Goal: Complete application form: Complete application form

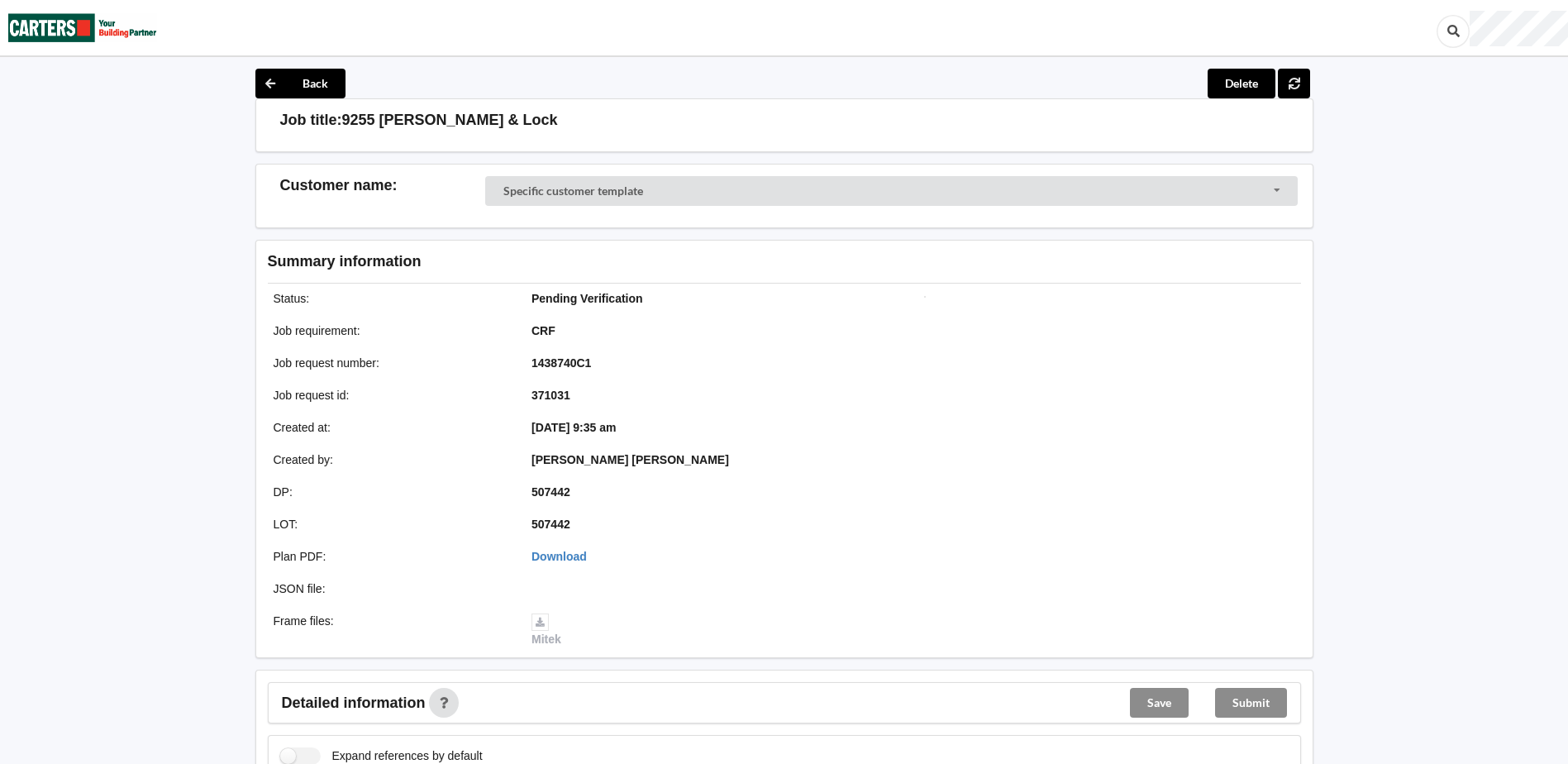
scroll to position [386, 0]
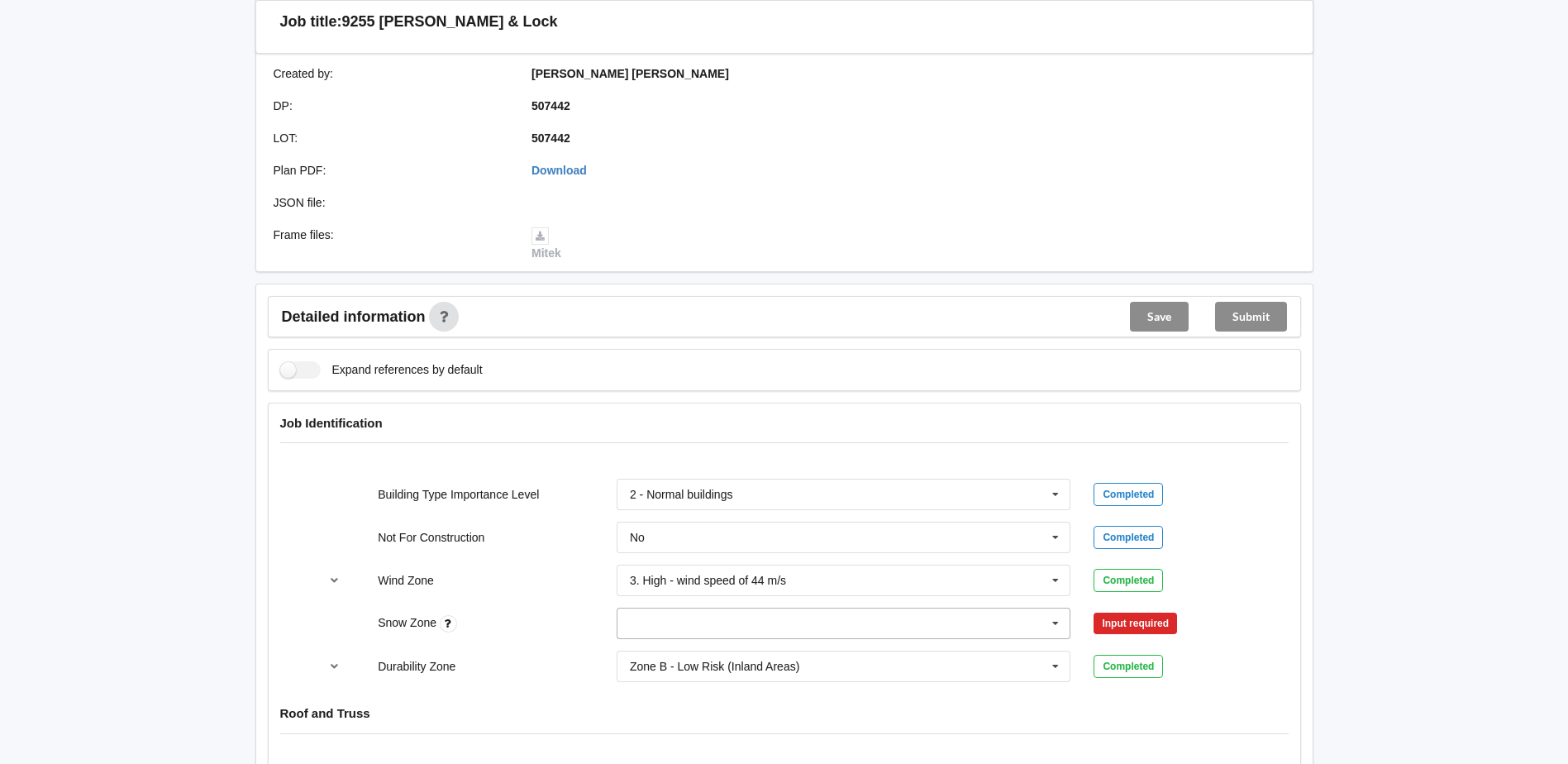
click at [669, 619] on input "text" at bounding box center [844, 623] width 453 height 29
click at [643, 621] on input "text" at bounding box center [844, 623] width 453 height 29
click at [686, 443] on div "N0" at bounding box center [843, 439] width 453 height 30
click at [1174, 625] on button "Confirm input" at bounding box center [1143, 623] width 99 height 28
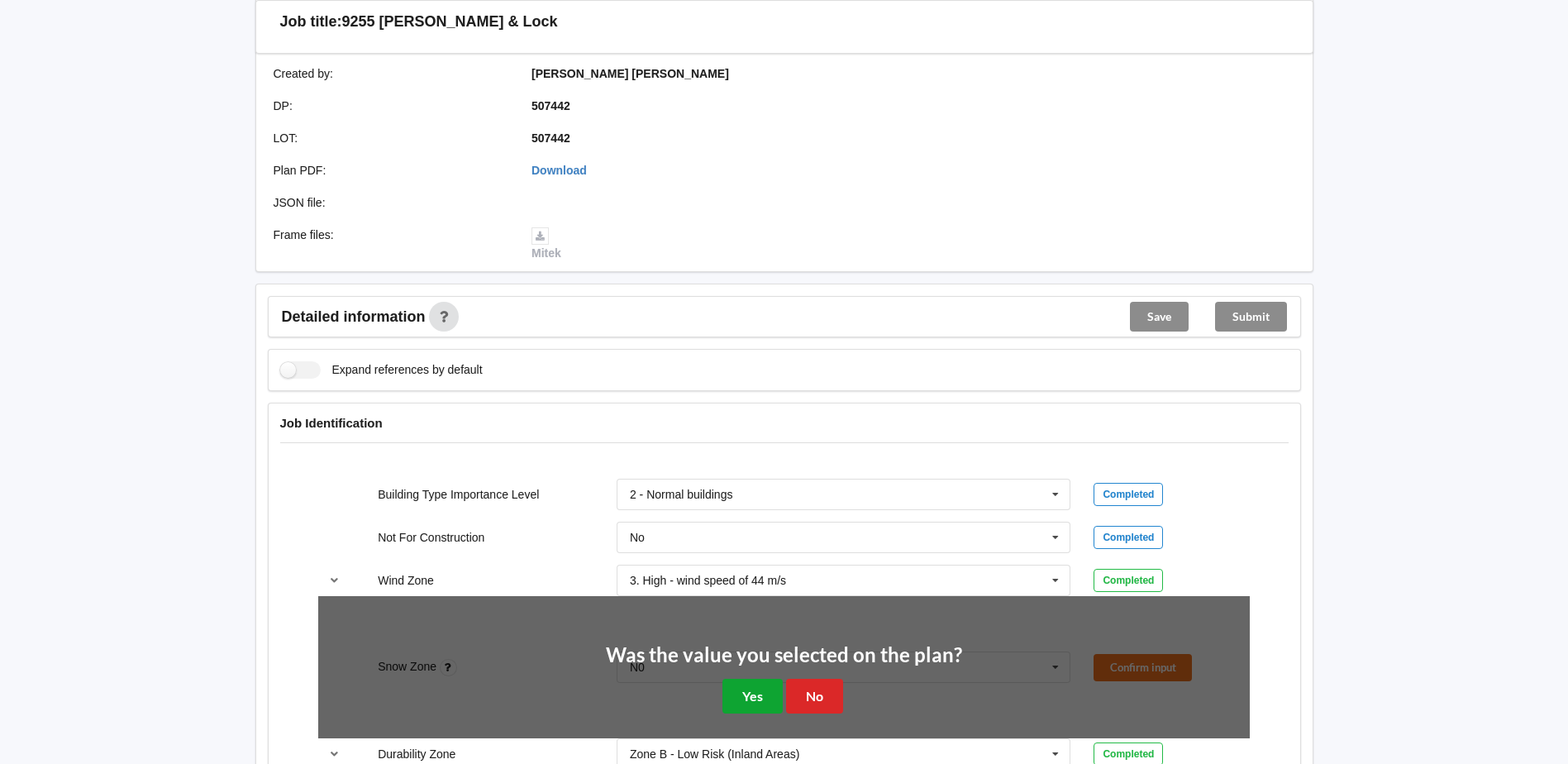
click at [762, 701] on button "Yes" at bounding box center [753, 697] width 61 height 34
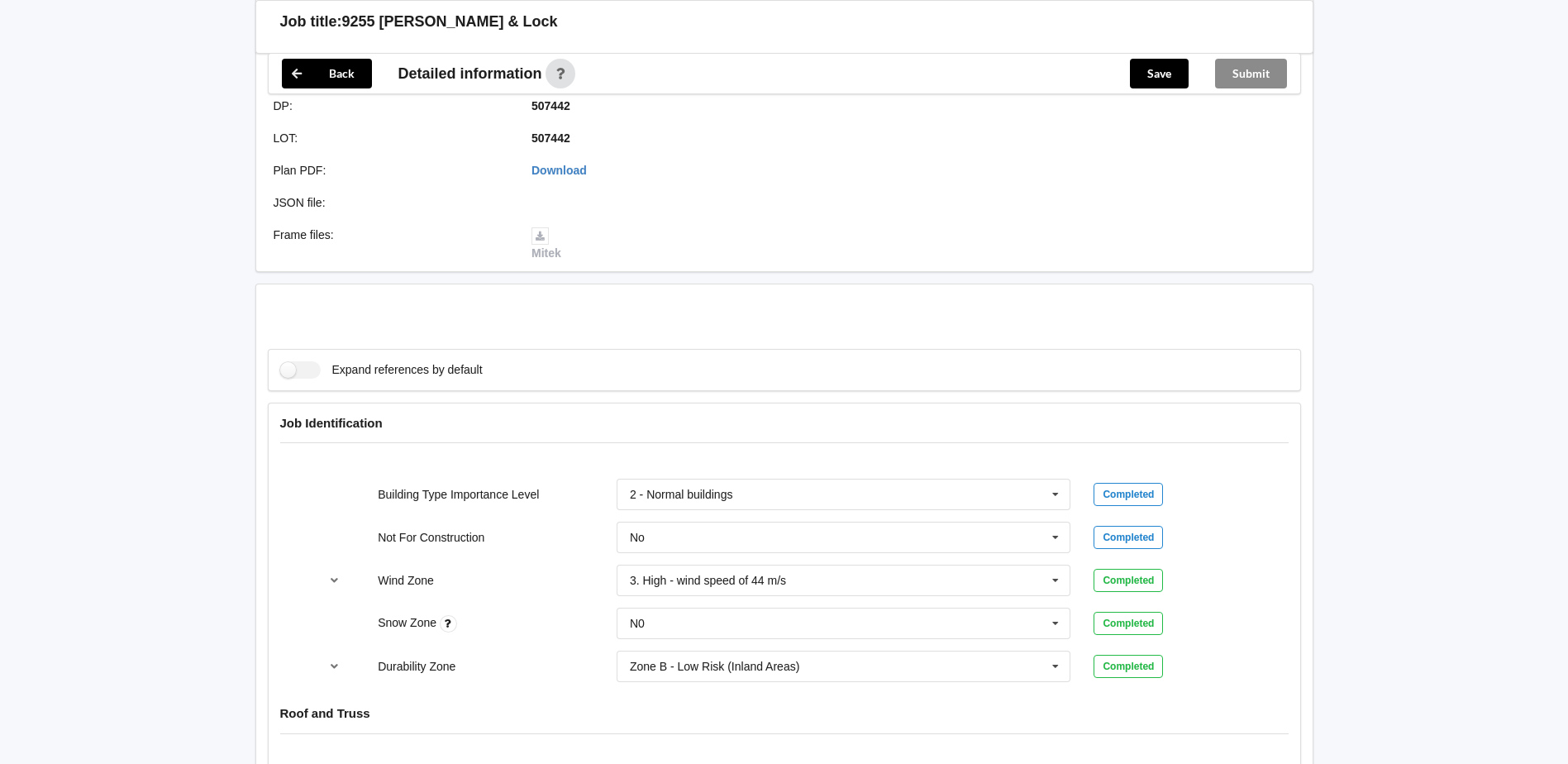
scroll to position [772, 0]
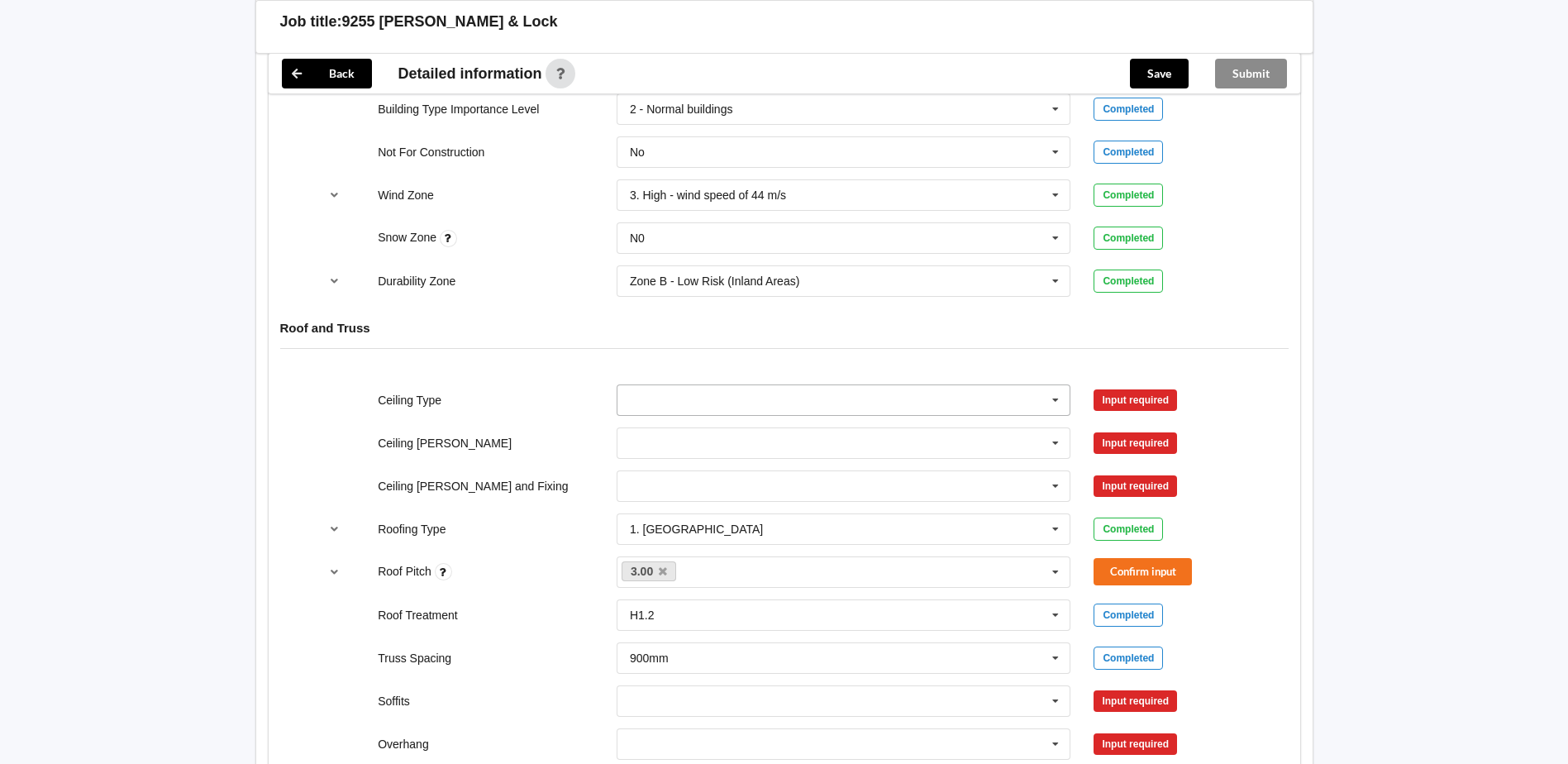
click at [1057, 397] on icon at bounding box center [1055, 401] width 25 height 30
click at [757, 521] on div "13mm Gib" at bounding box center [843, 523] width 453 height 30
click at [1189, 392] on button "Confirm input" at bounding box center [1143, 399] width 99 height 28
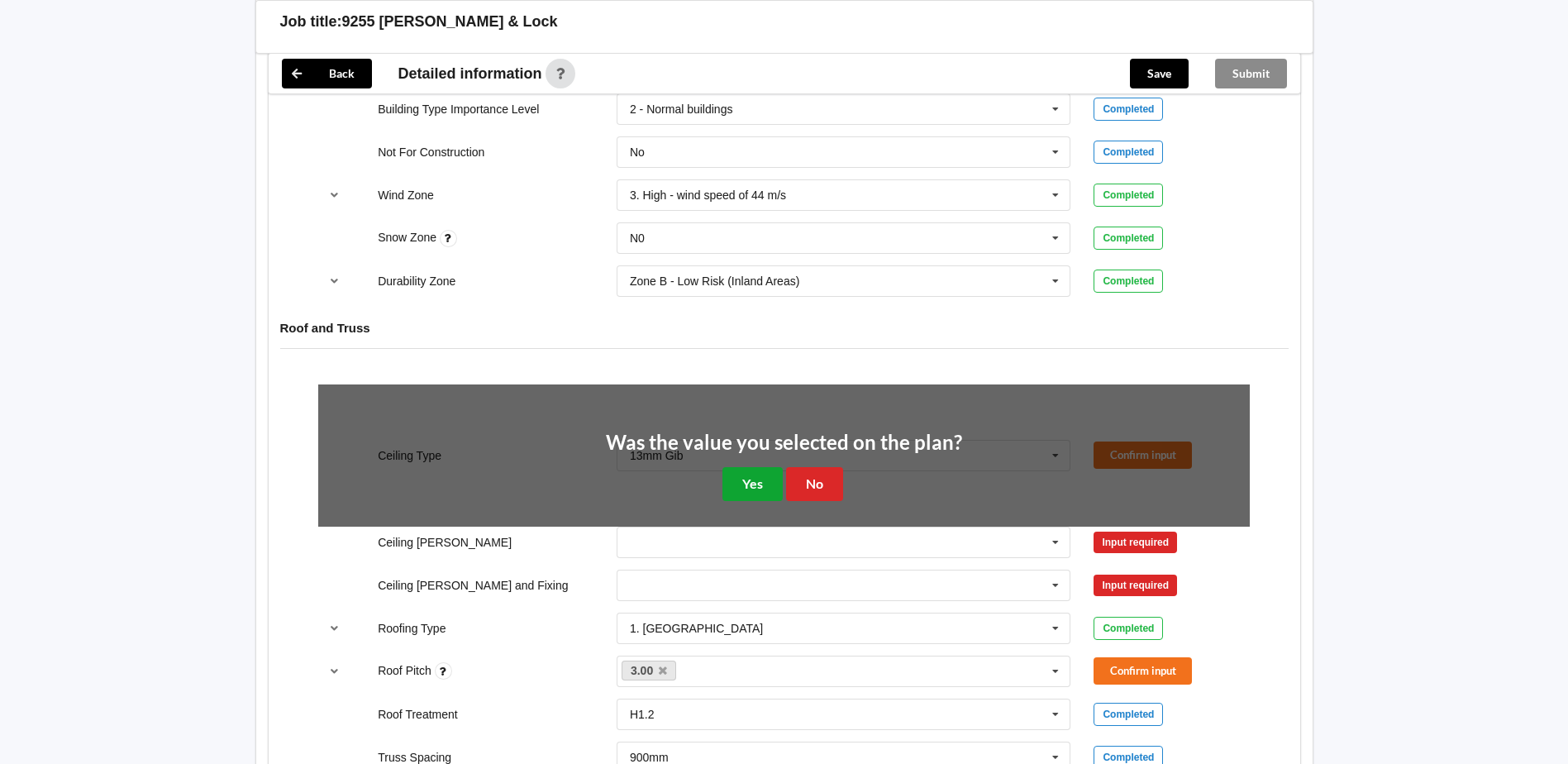
click at [755, 487] on button "Yes" at bounding box center [753, 485] width 61 height 34
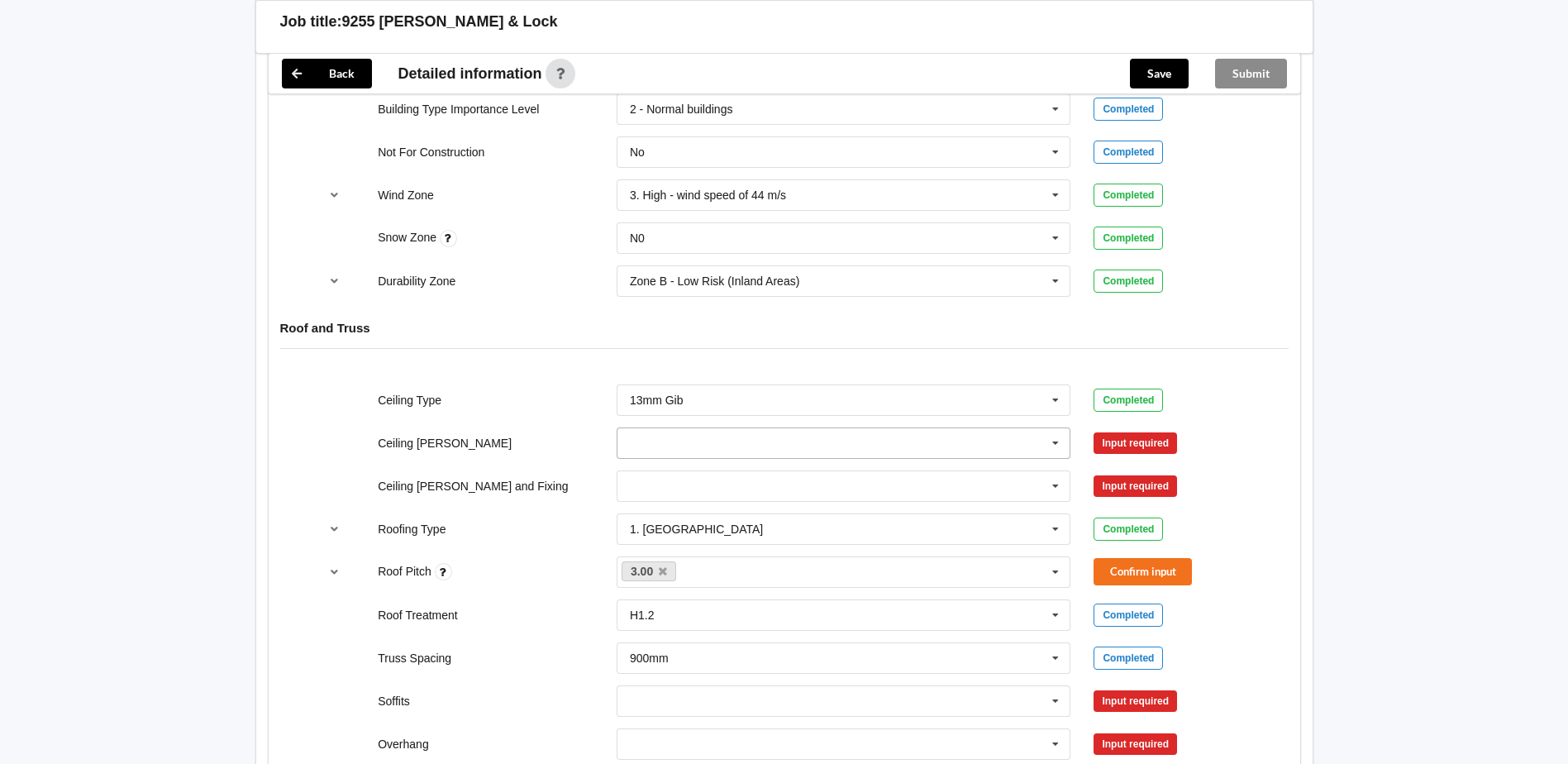
click at [773, 449] on input "text" at bounding box center [844, 443] width 453 height 29
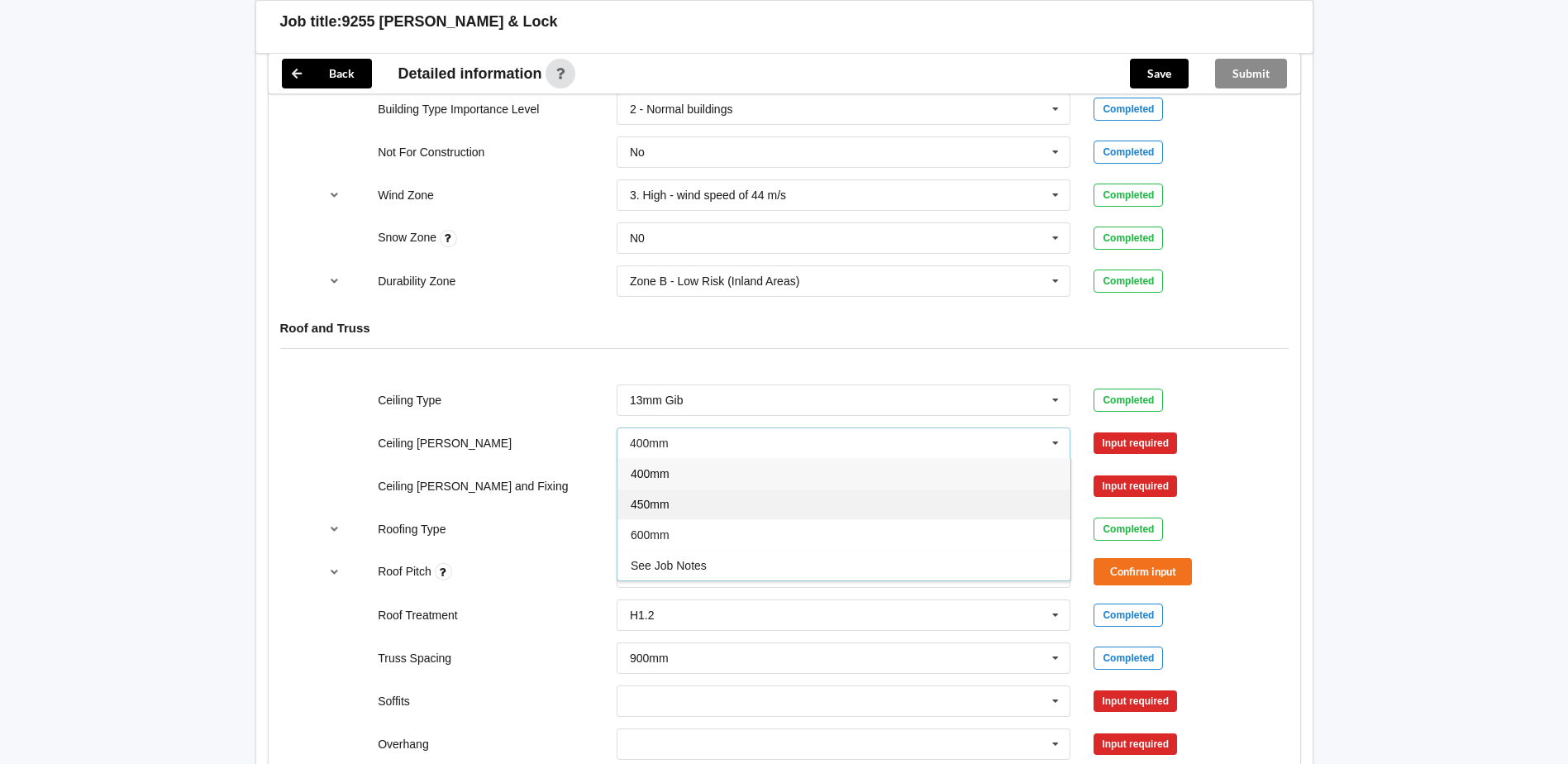
click at [707, 513] on div "450mm" at bounding box center [843, 504] width 453 height 30
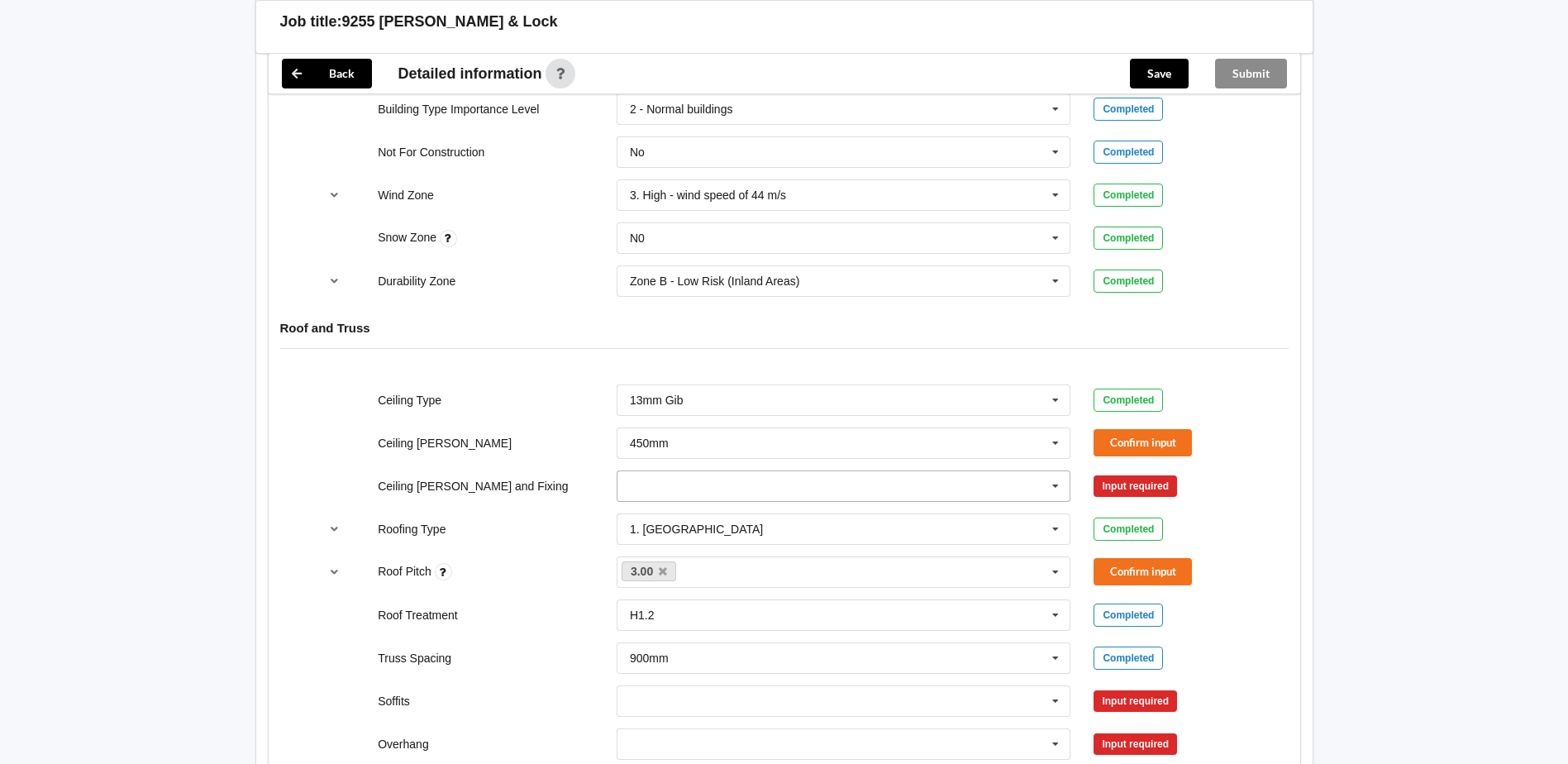
click at [746, 482] on input "text" at bounding box center [844, 486] width 453 height 29
click at [730, 518] on div "Direct Fixed Metal" at bounding box center [843, 516] width 453 height 30
click at [1128, 447] on button "Confirm input" at bounding box center [1143, 443] width 99 height 28
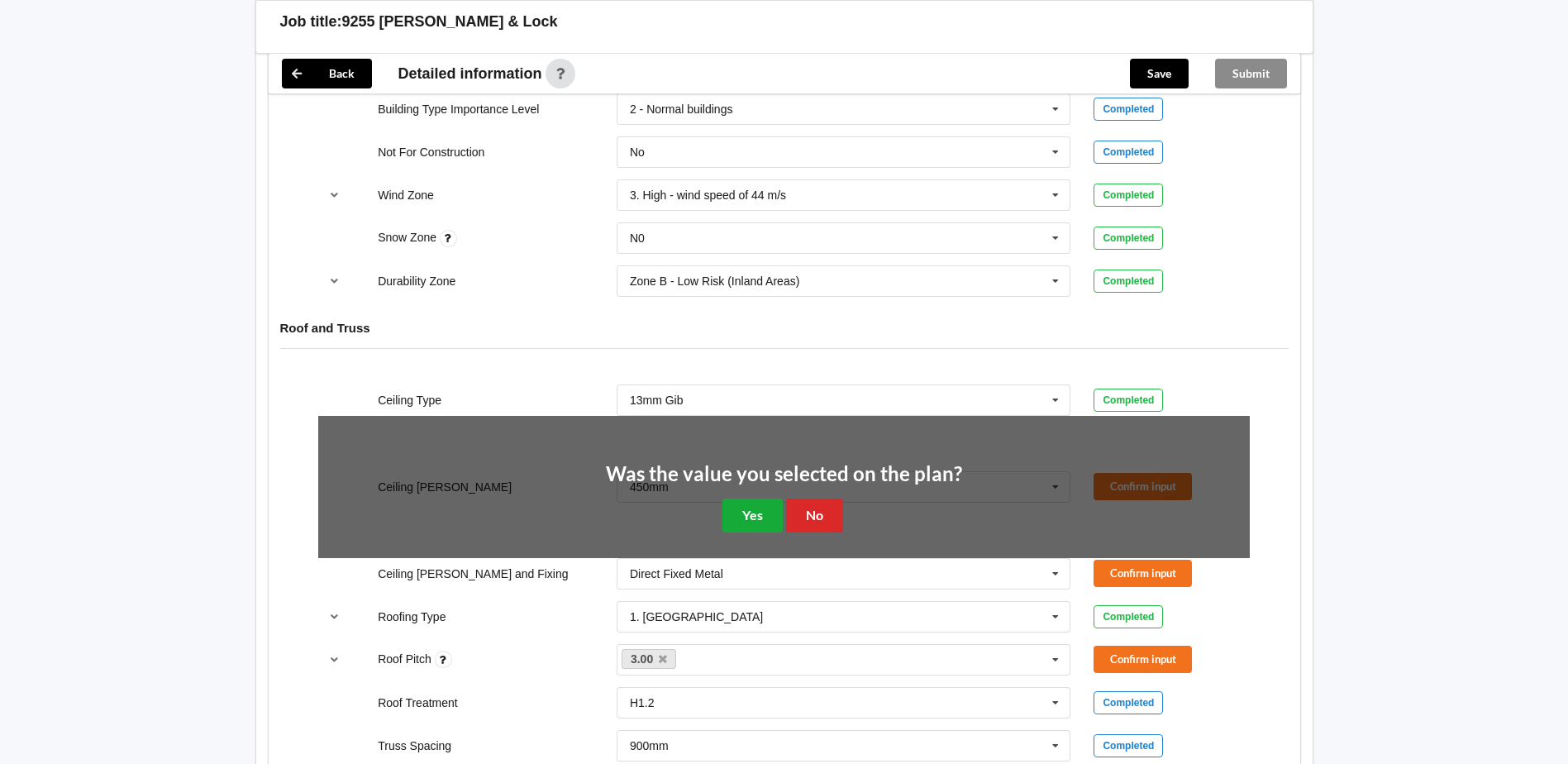
drag, startPoint x: 720, startPoint y: 510, endPoint x: 763, endPoint y: 512, distance: 43.0
click at [733, 511] on div "Was the value you selected on the plan? Yes No" at bounding box center [784, 498] width 356 height 68
click at [768, 511] on button "Yes" at bounding box center [753, 516] width 61 height 34
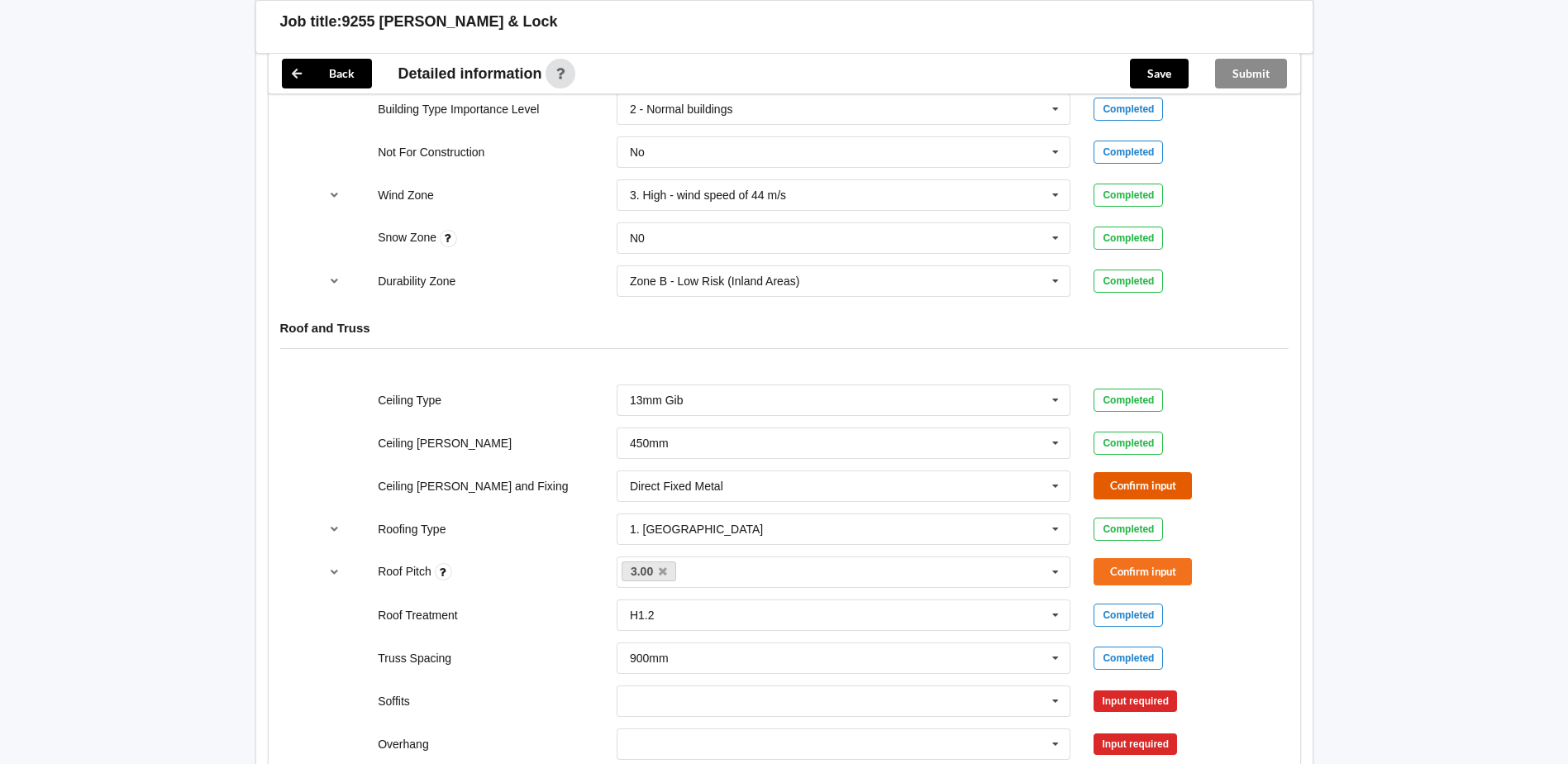
click at [1115, 477] on button "Confirm input" at bounding box center [1143, 486] width 99 height 28
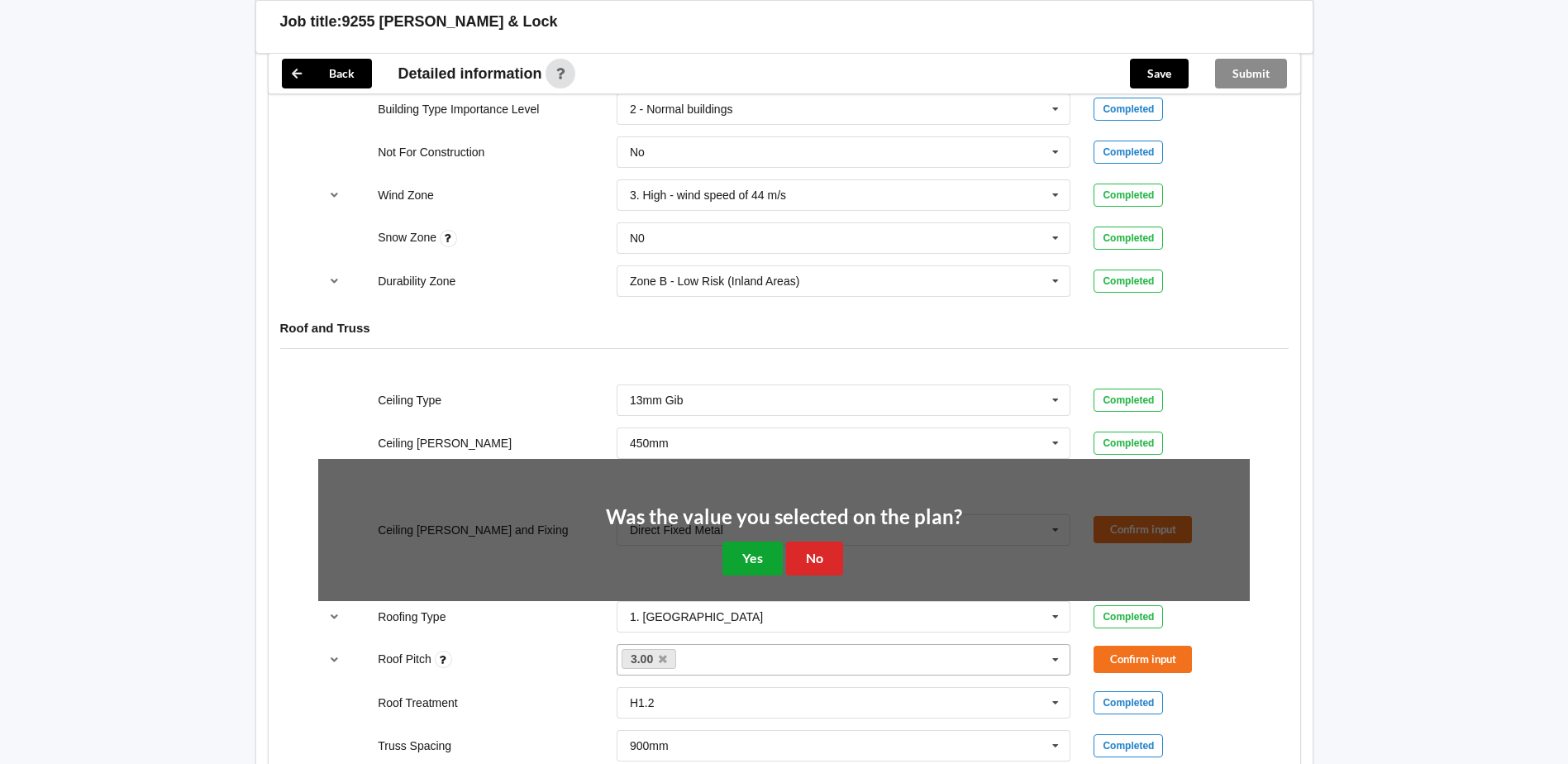
drag, startPoint x: 743, startPoint y: 563, endPoint x: 728, endPoint y: 564, distance: 15.0
click at [743, 564] on button "Yes" at bounding box center [753, 559] width 61 height 34
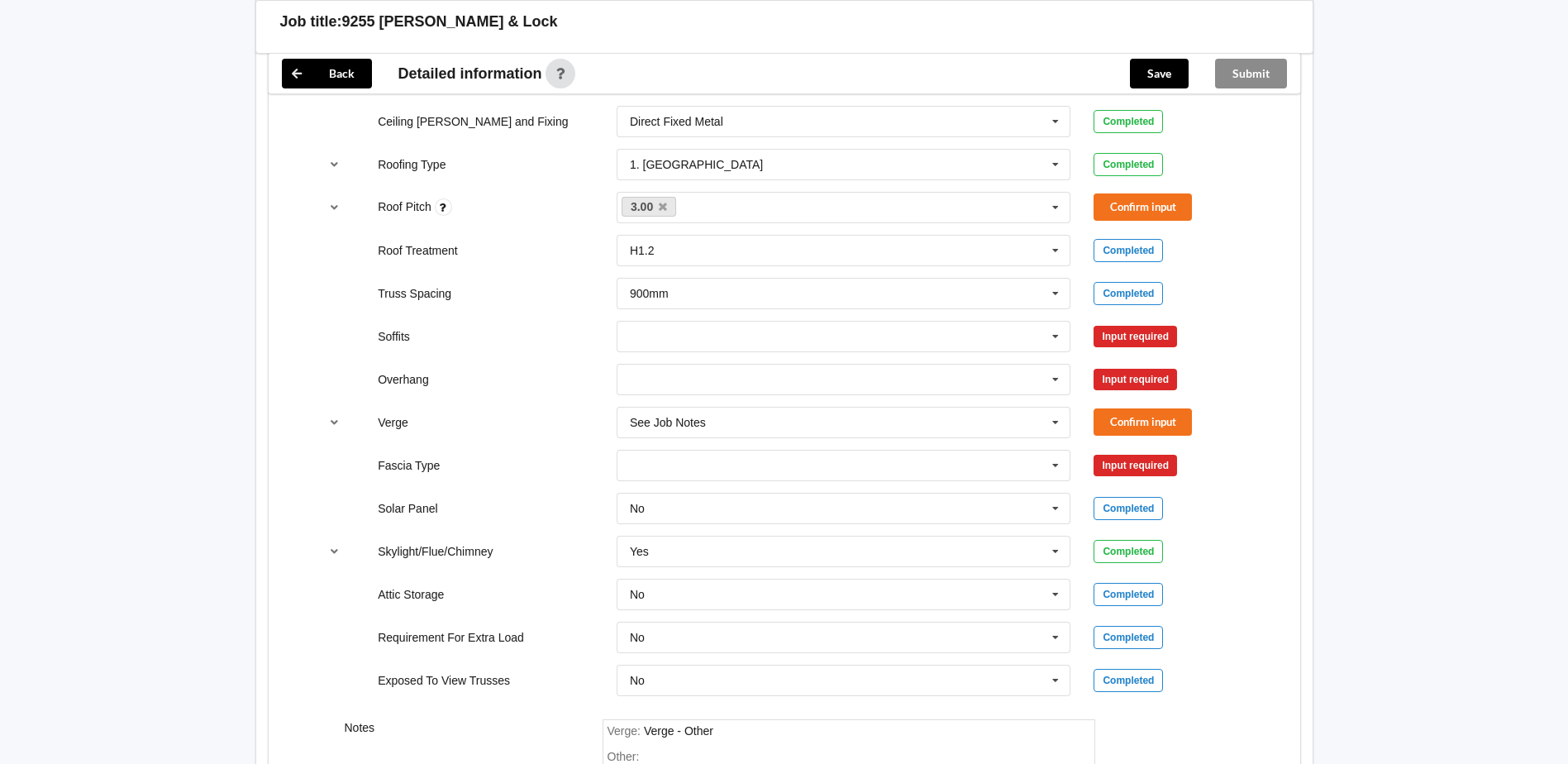
scroll to position [1157, 0]
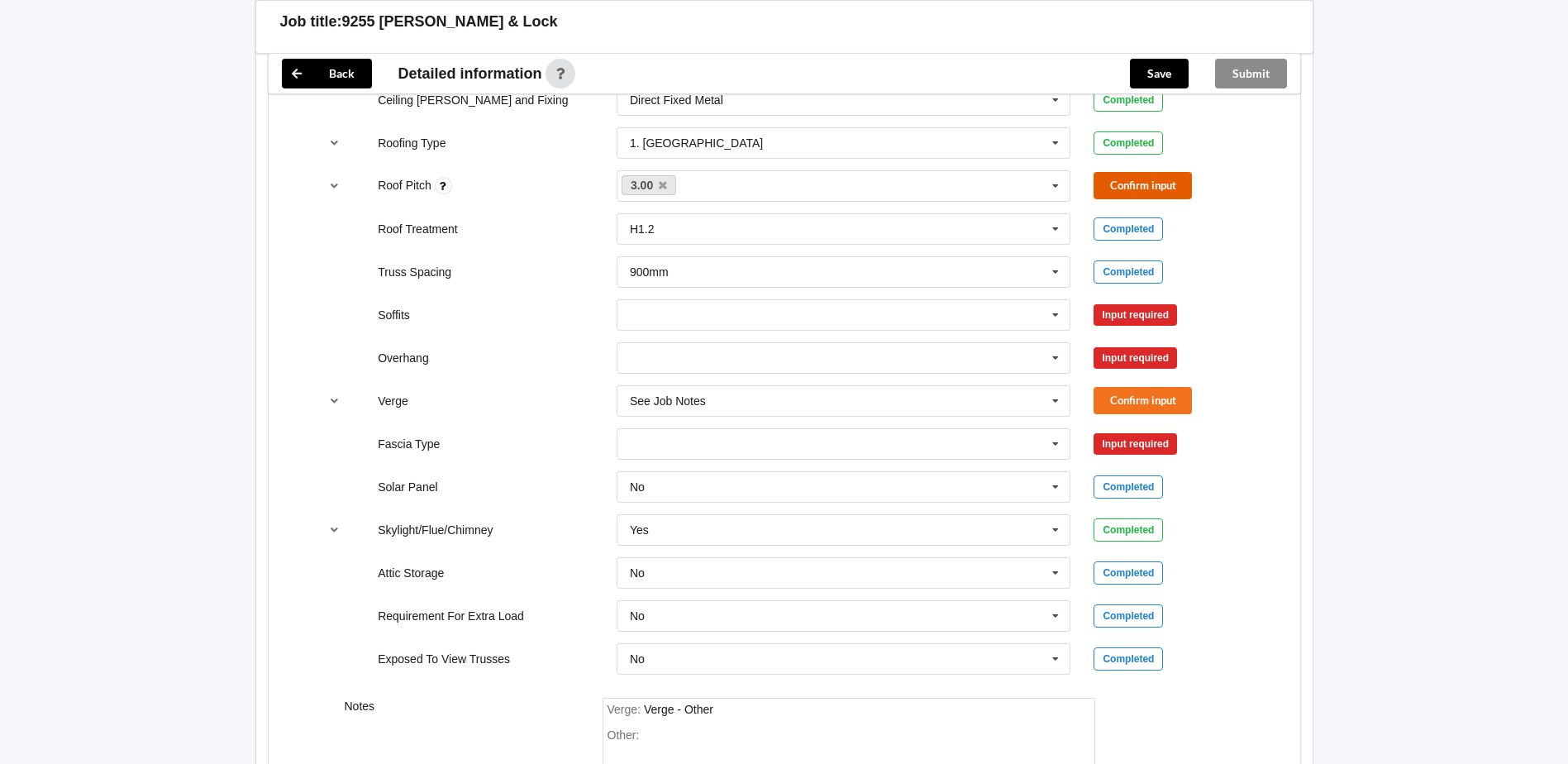
click at [1134, 185] on button "Confirm input" at bounding box center [1143, 185] width 99 height 28
click at [882, 327] on input "text" at bounding box center [844, 315] width 453 height 29
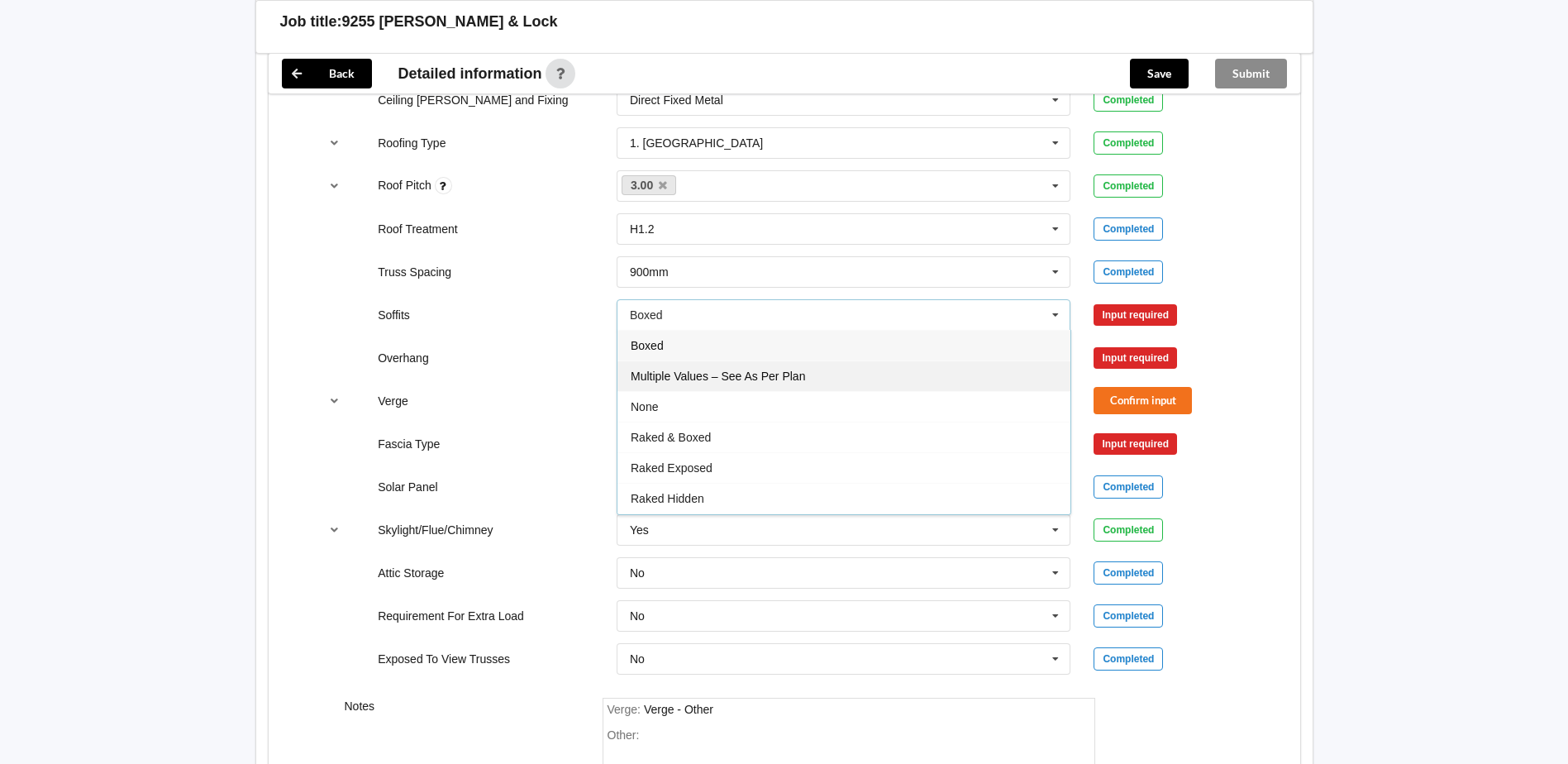
click at [830, 364] on div "Multiple Values – See As Per Plan" at bounding box center [843, 375] width 453 height 30
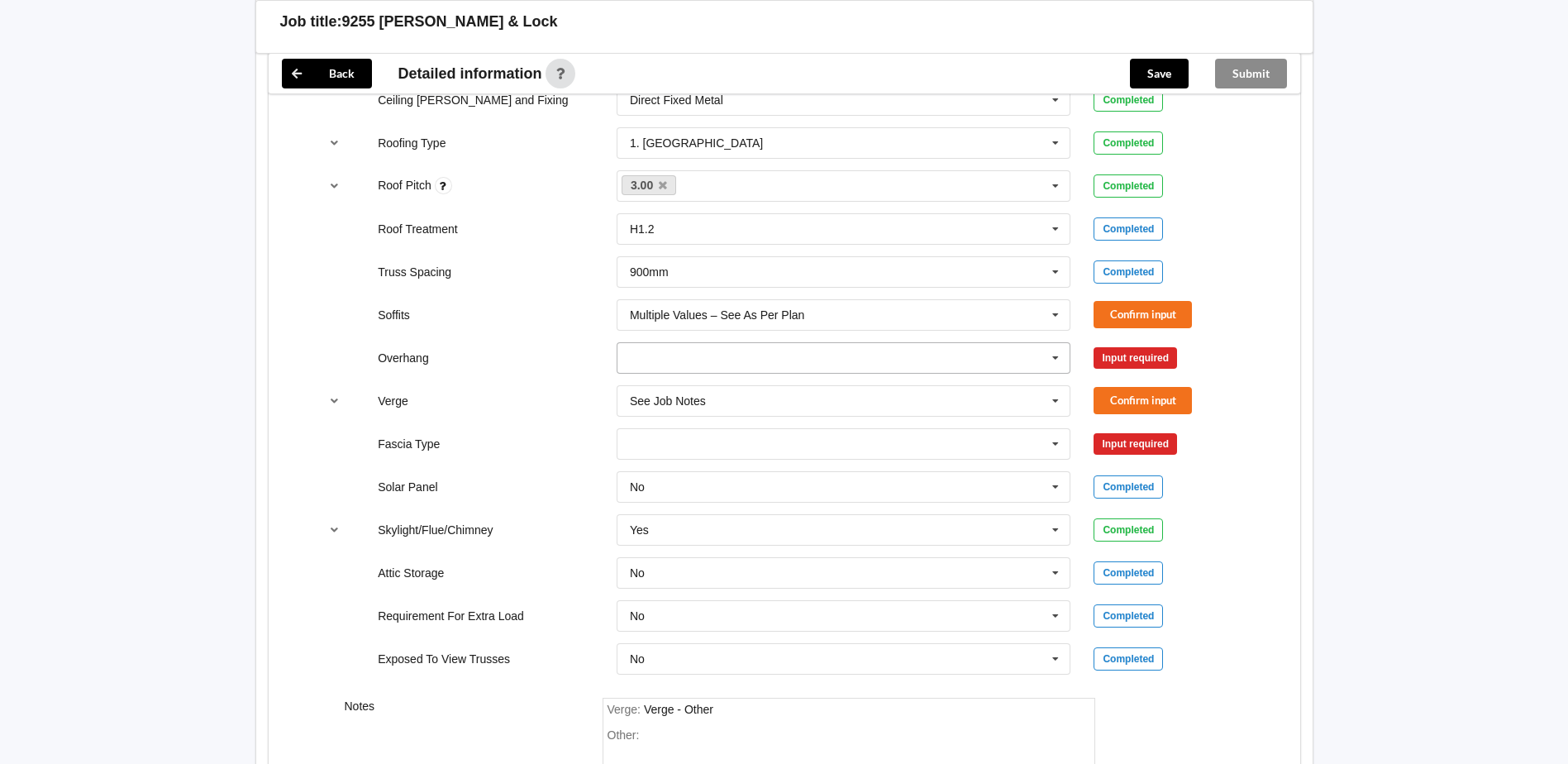
click at [812, 356] on input "text" at bounding box center [844, 357] width 453 height 29
click at [749, 507] on span "Multiple Values – See As Per Plan" at bounding box center [718, 511] width 175 height 13
click at [810, 404] on input "text" at bounding box center [844, 400] width 453 height 29
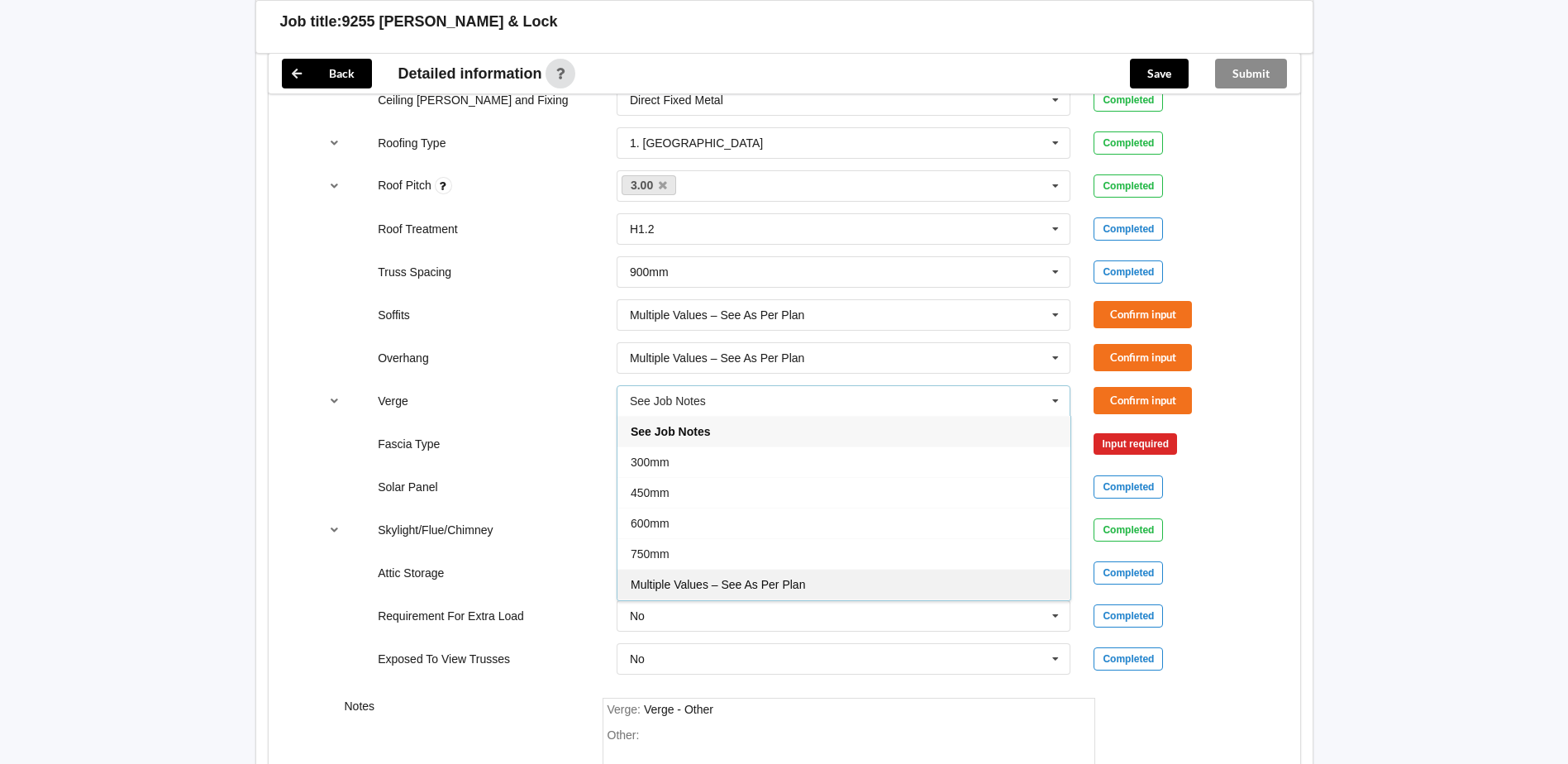
click at [708, 590] on span "Multiple Values – See As Per Plan" at bounding box center [718, 584] width 175 height 13
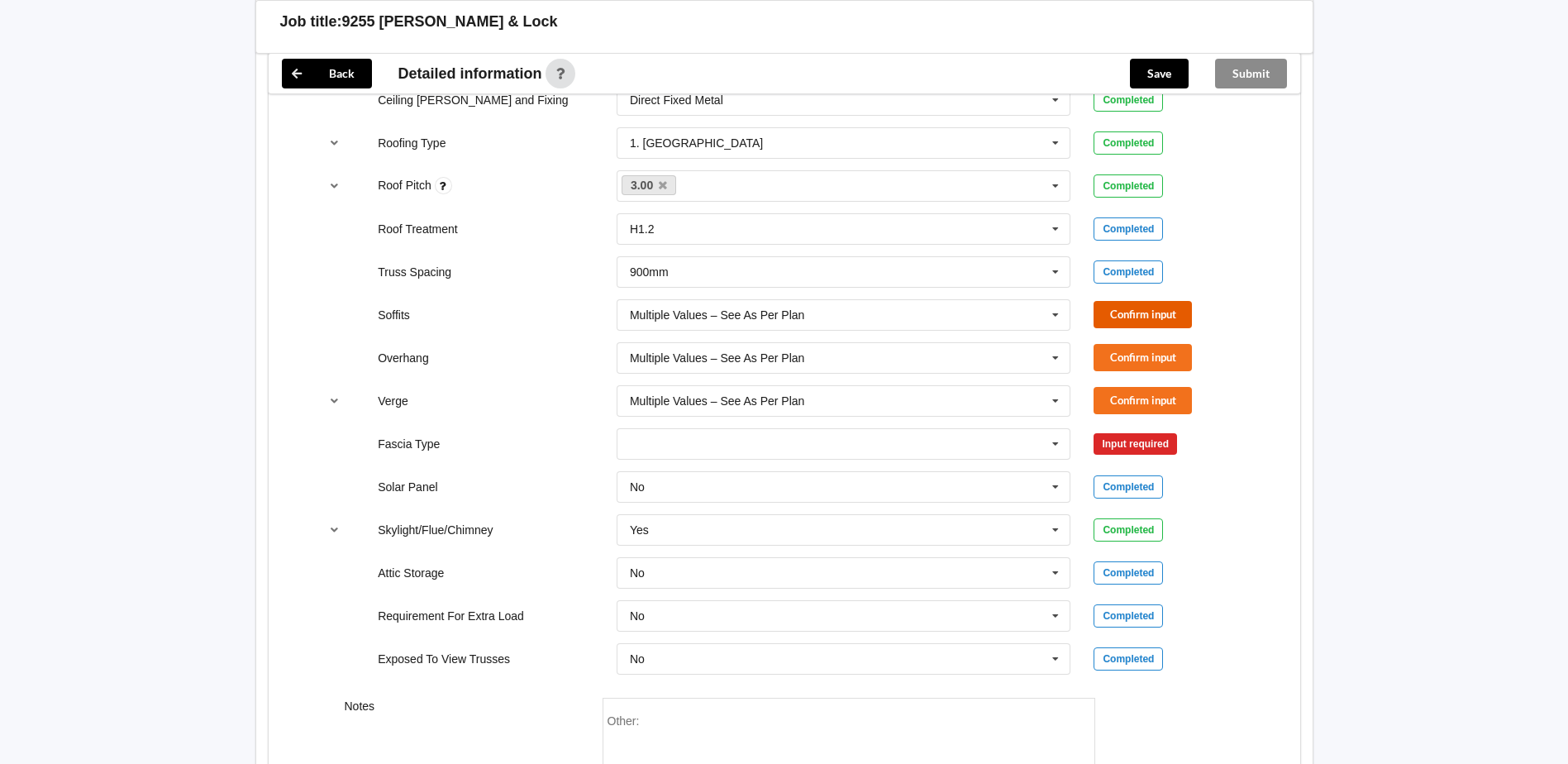
click at [1143, 305] on button "Confirm input" at bounding box center [1143, 315] width 99 height 28
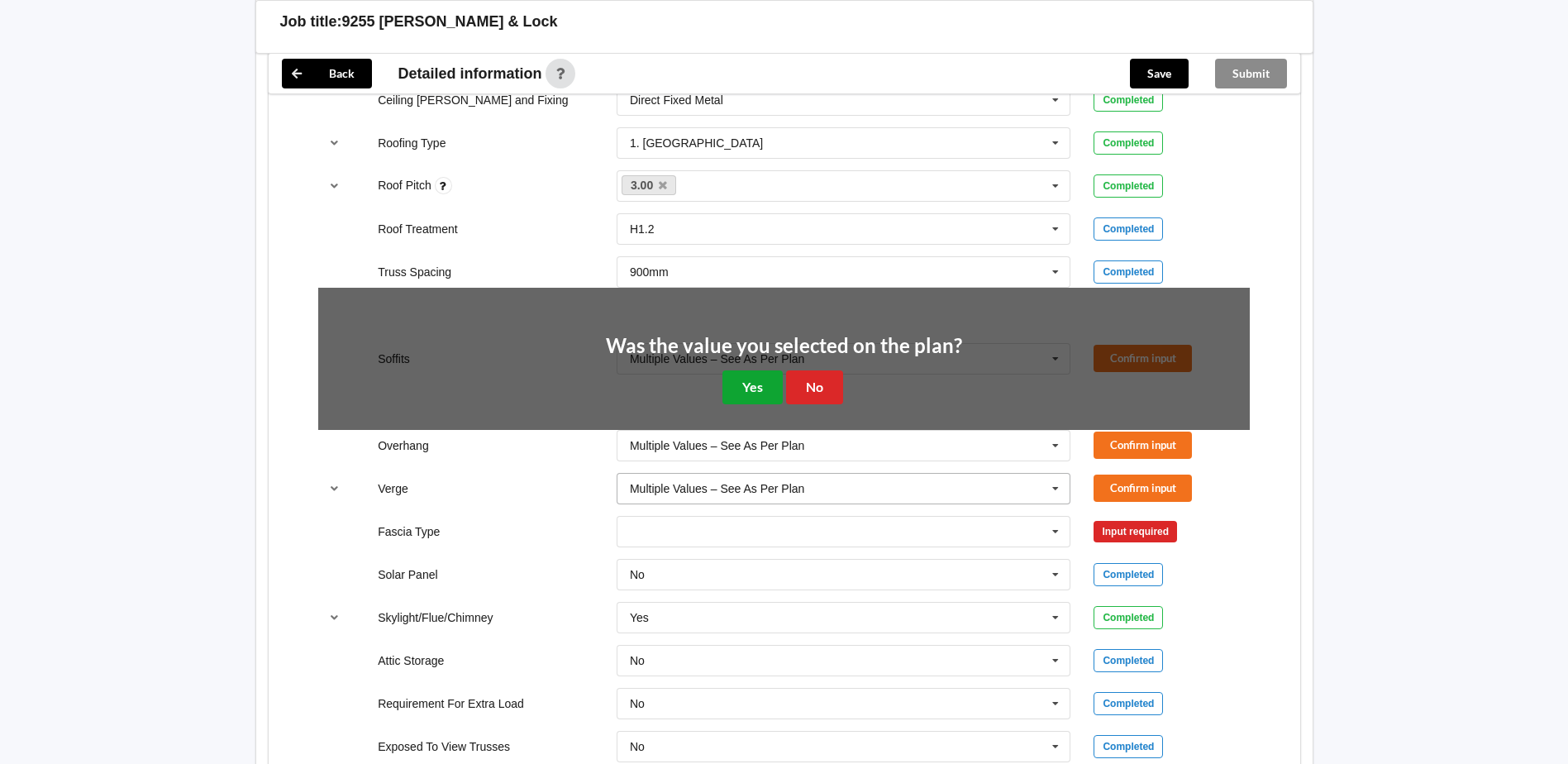
drag, startPoint x: 741, startPoint y: 396, endPoint x: 889, endPoint y: 396, distance: 148.0
click at [742, 396] on button "Yes" at bounding box center [753, 388] width 61 height 34
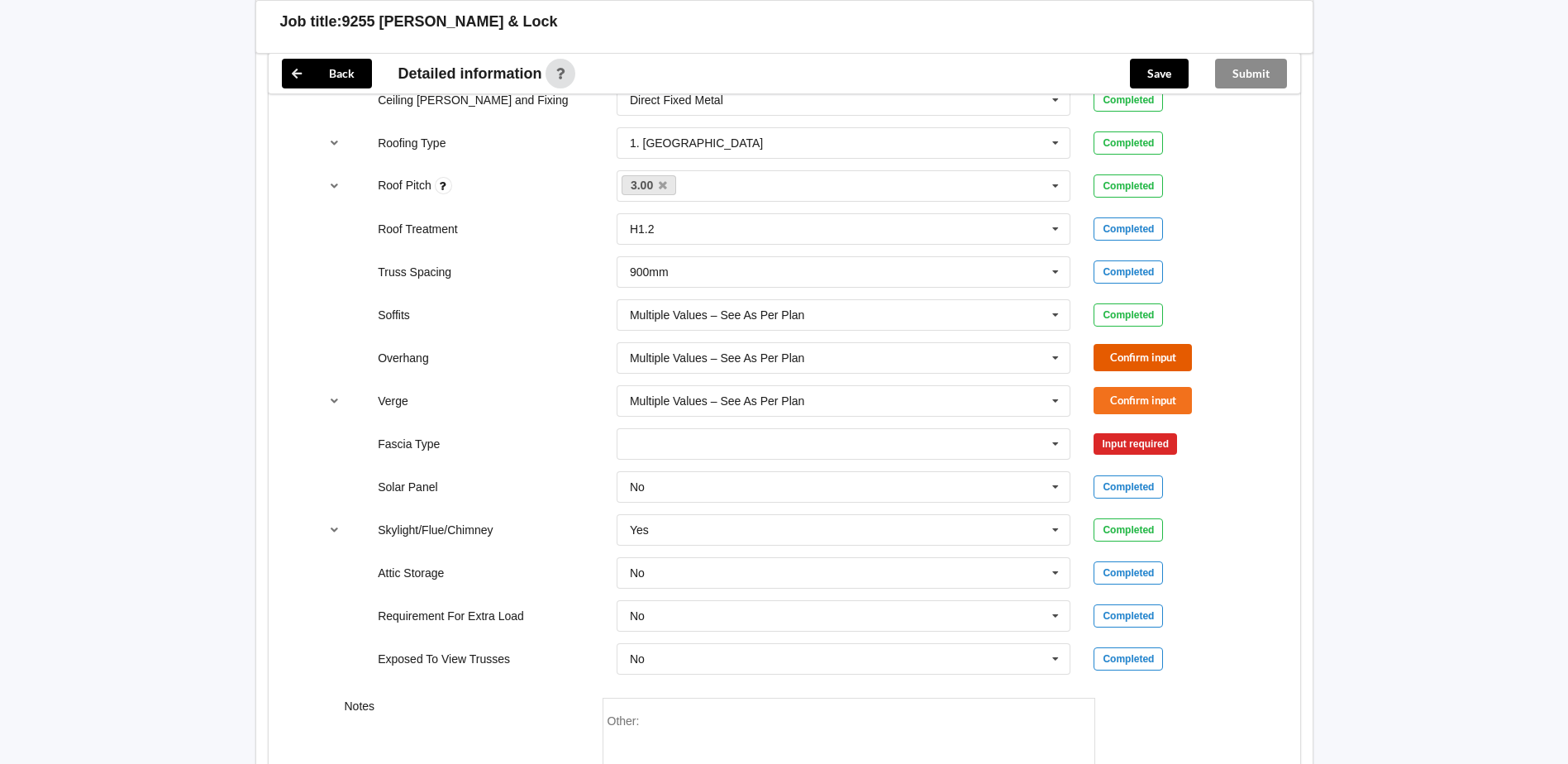
click at [1148, 361] on button "Confirm input" at bounding box center [1143, 357] width 99 height 28
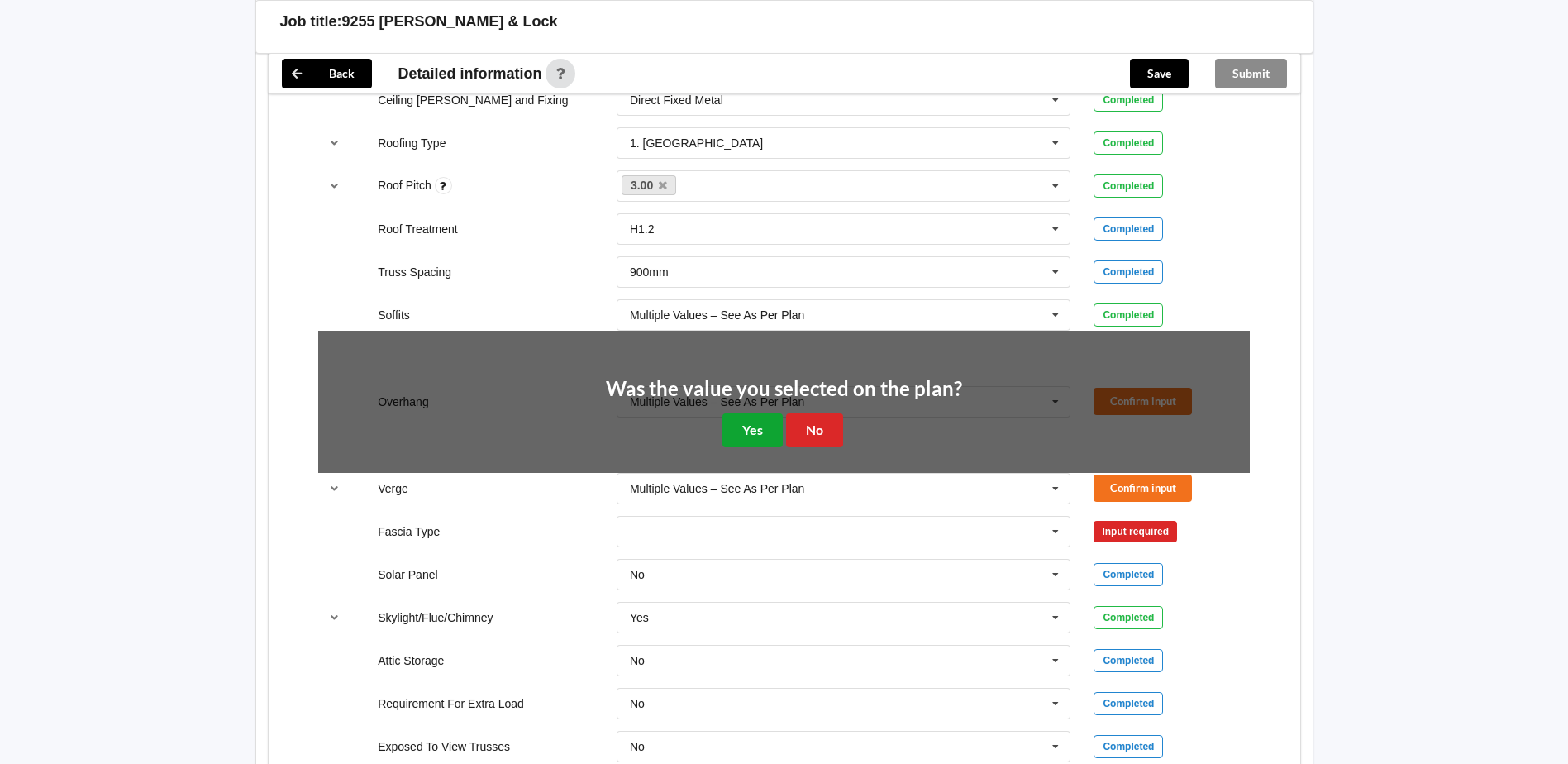
drag, startPoint x: 749, startPoint y: 424, endPoint x: 1087, endPoint y: 405, distance: 338.5
click at [770, 427] on button "Yes" at bounding box center [753, 430] width 61 height 34
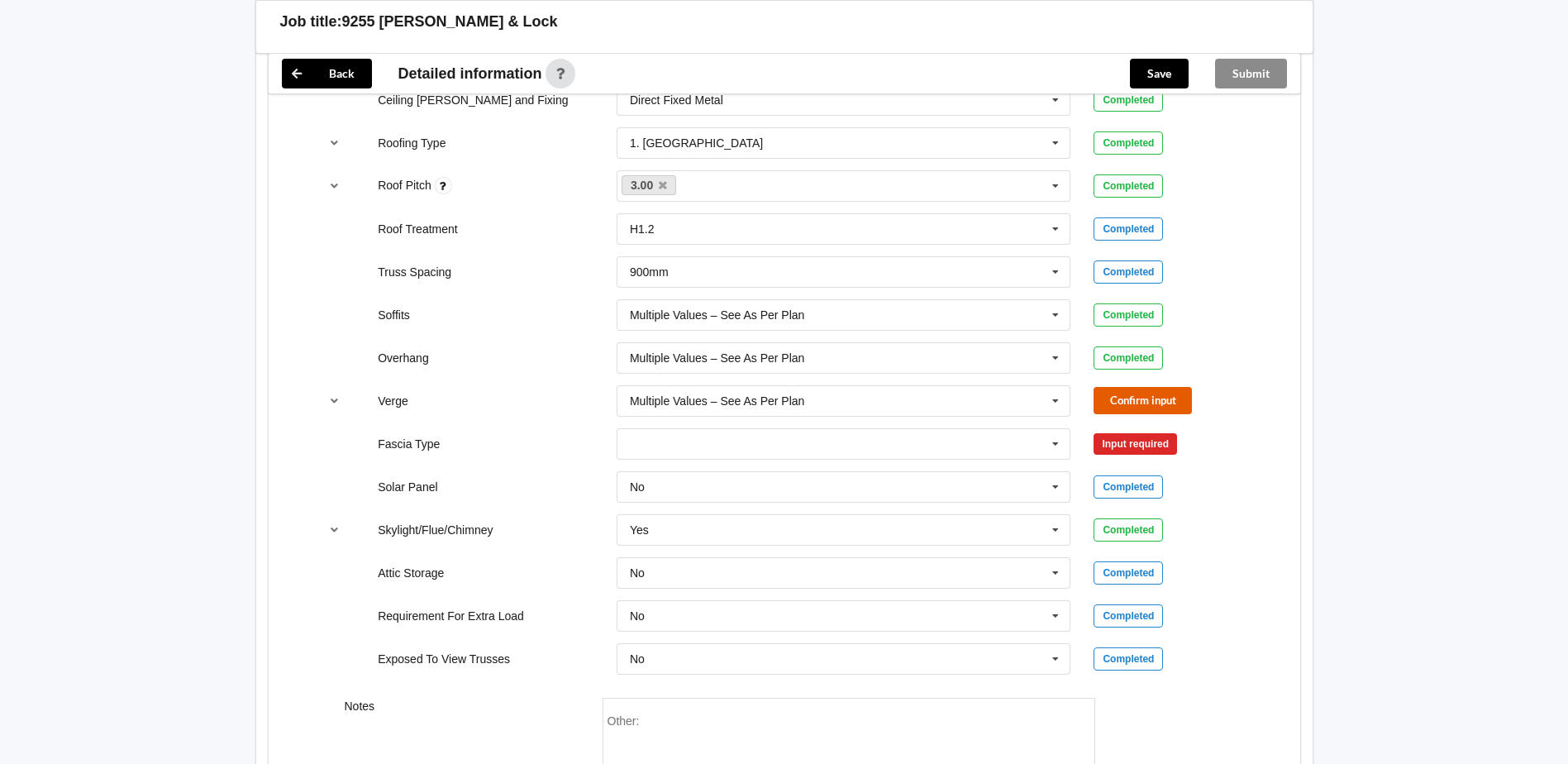
click at [1121, 396] on button "Confirm input" at bounding box center [1143, 400] width 99 height 28
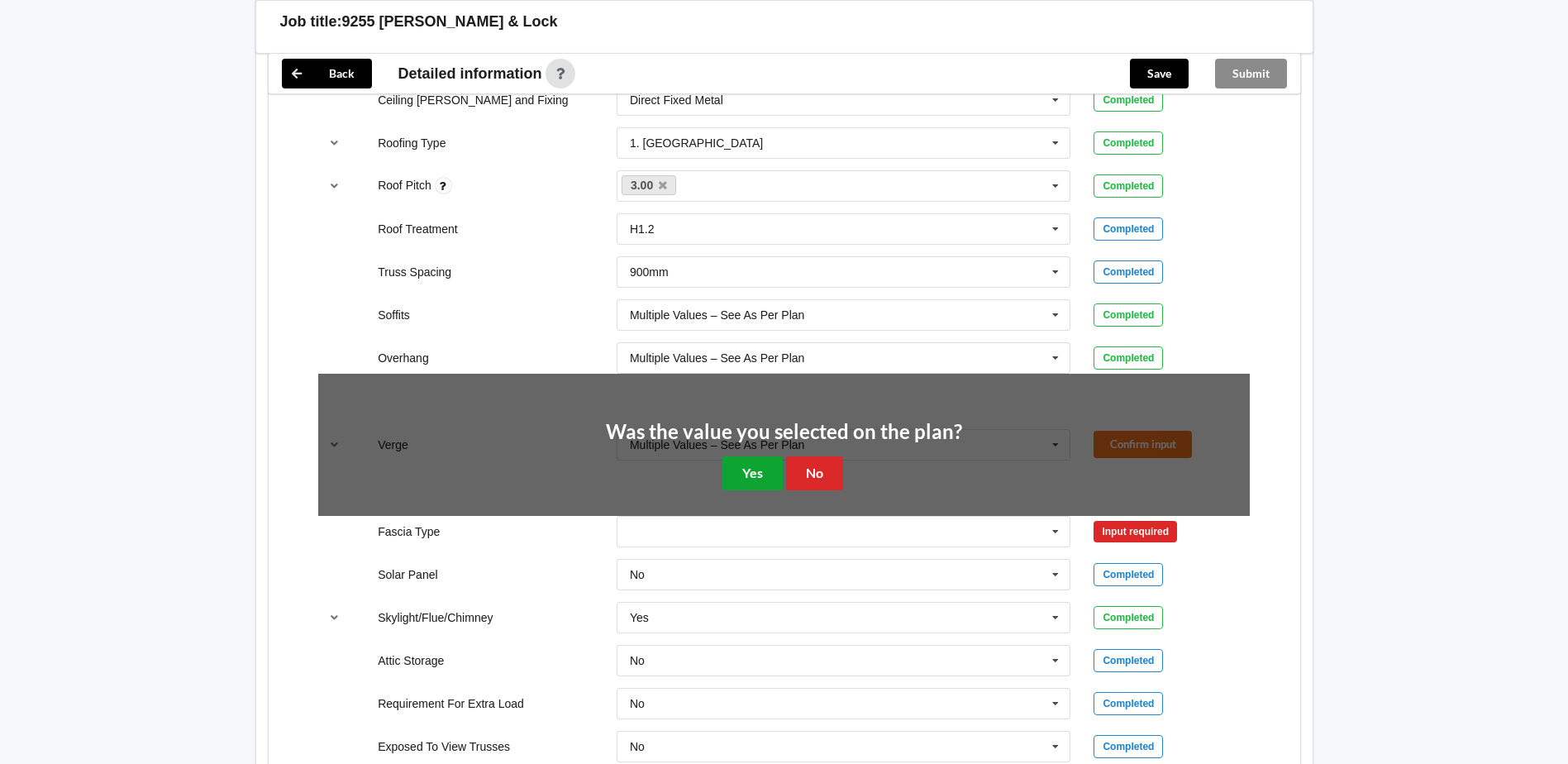
click at [756, 473] on button "Yes" at bounding box center [753, 473] width 61 height 34
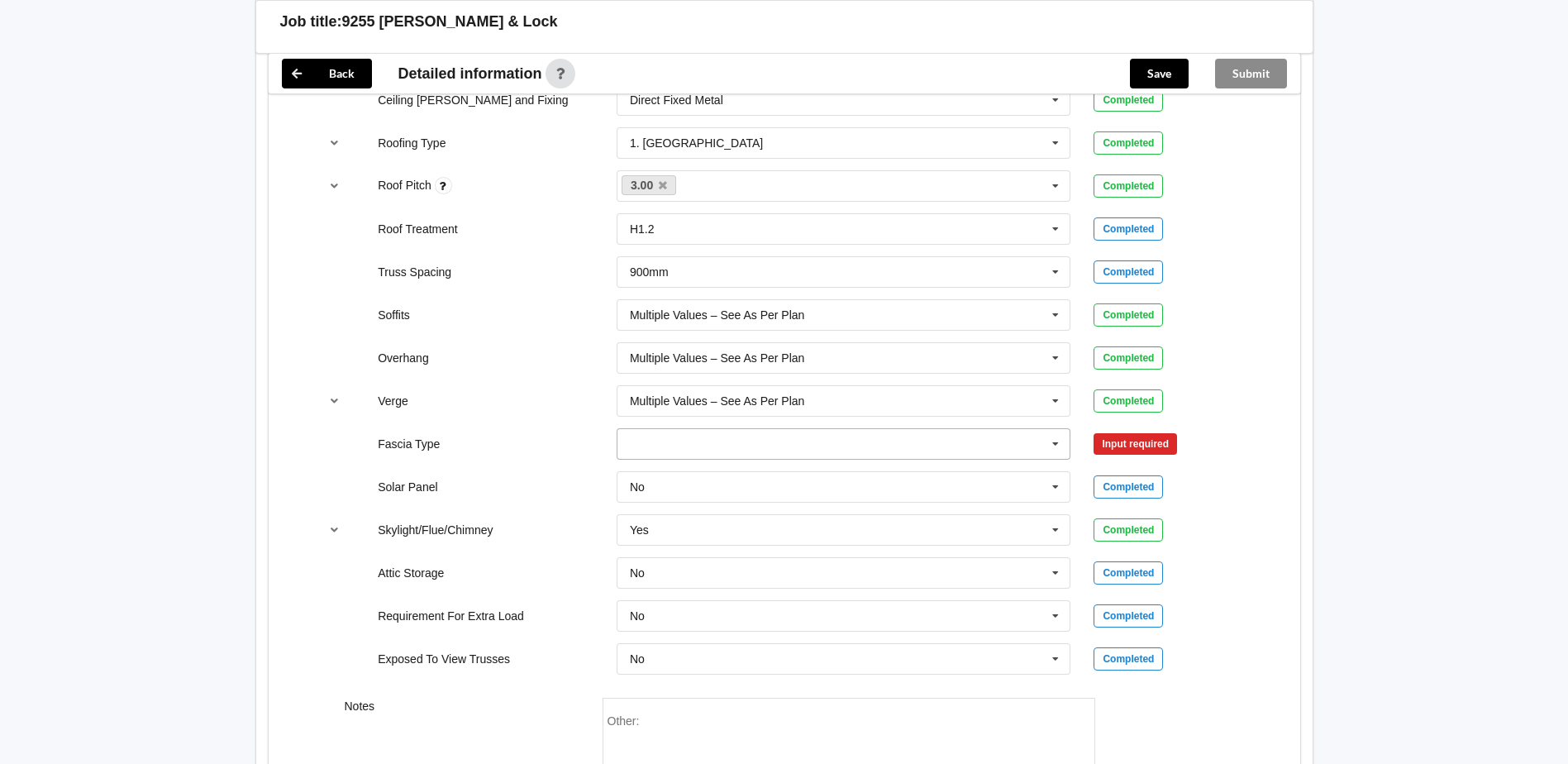
click at [705, 443] on input "text" at bounding box center [844, 444] width 453 height 29
type input "d"
click at [677, 541] on span "Diamond 147" at bounding box center [665, 536] width 68 height 13
click at [1138, 448] on button "Confirm input" at bounding box center [1143, 444] width 99 height 28
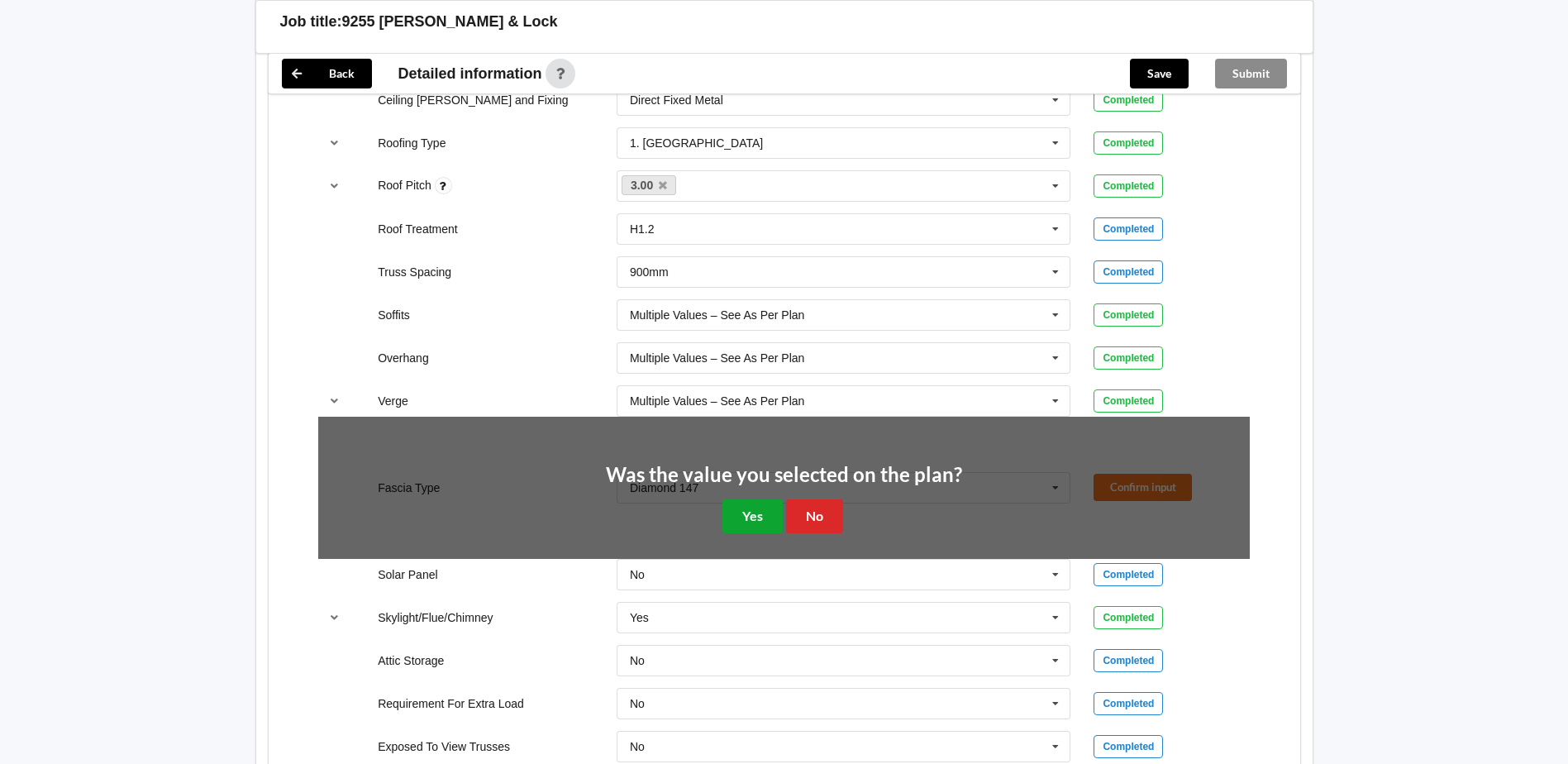
click at [770, 510] on button "Yes" at bounding box center [753, 517] width 61 height 34
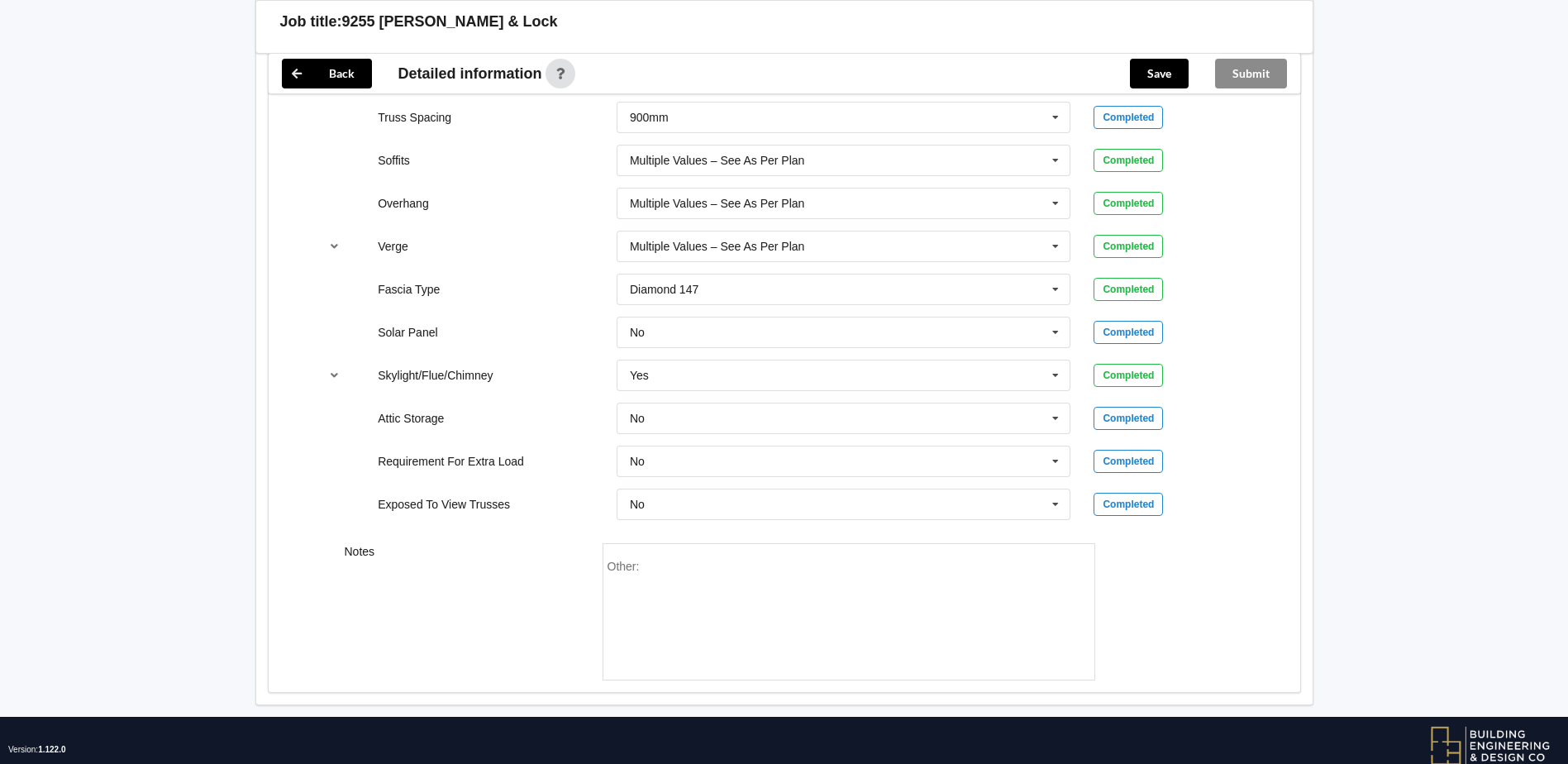
scroll to position [1348, 0]
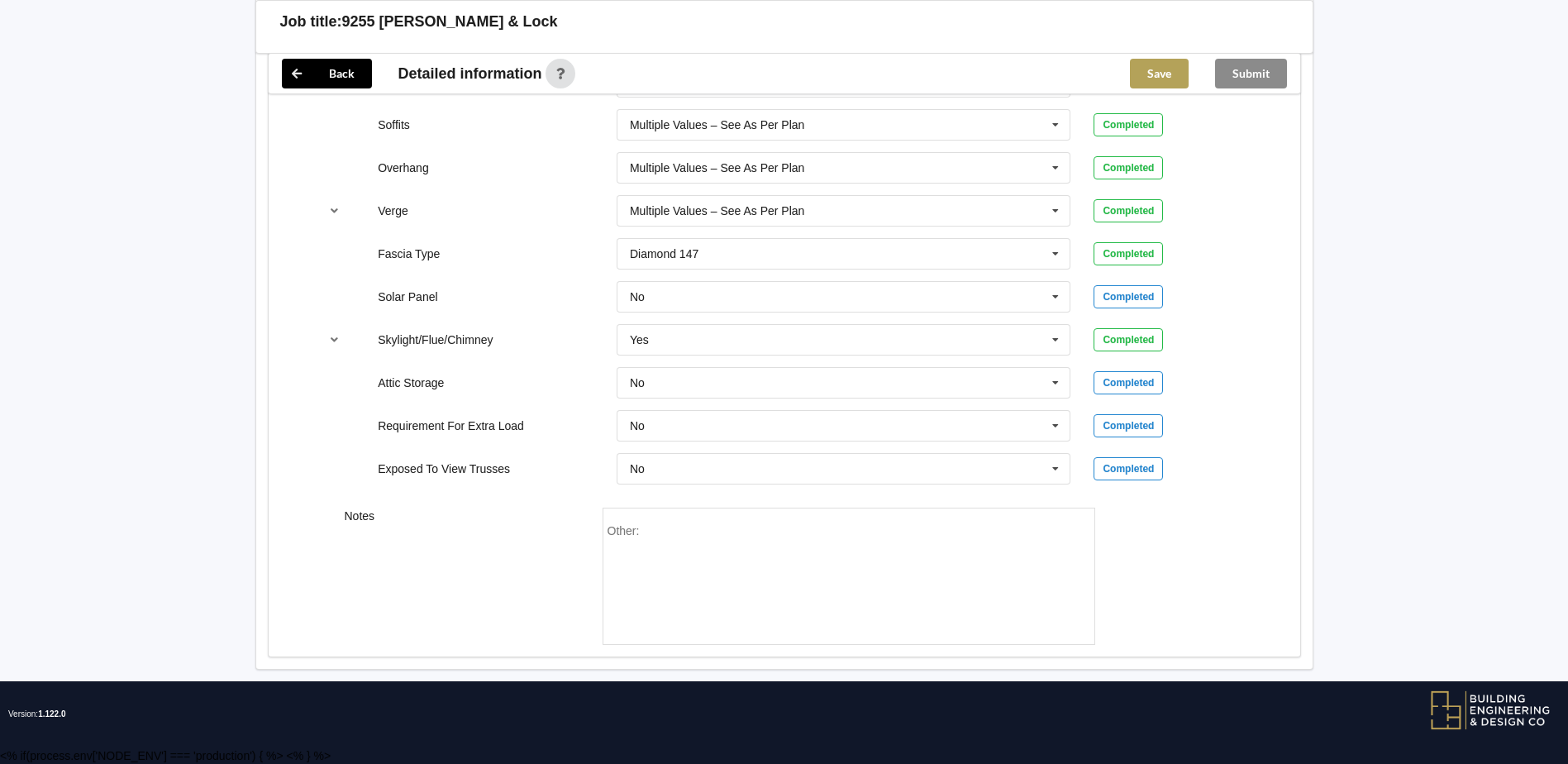
click at [1175, 76] on button "Save" at bounding box center [1160, 73] width 59 height 29
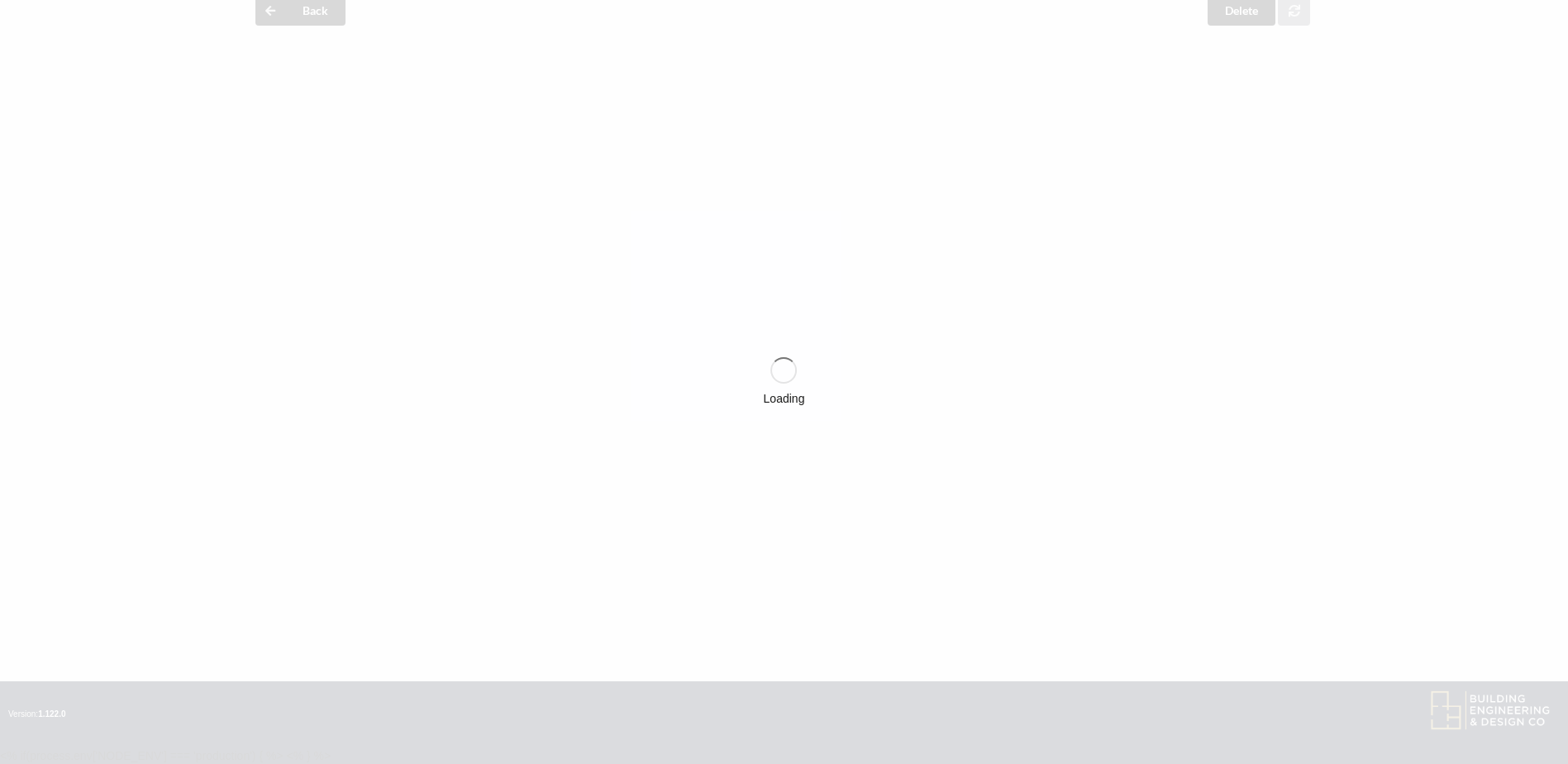
scroll to position [0, 0]
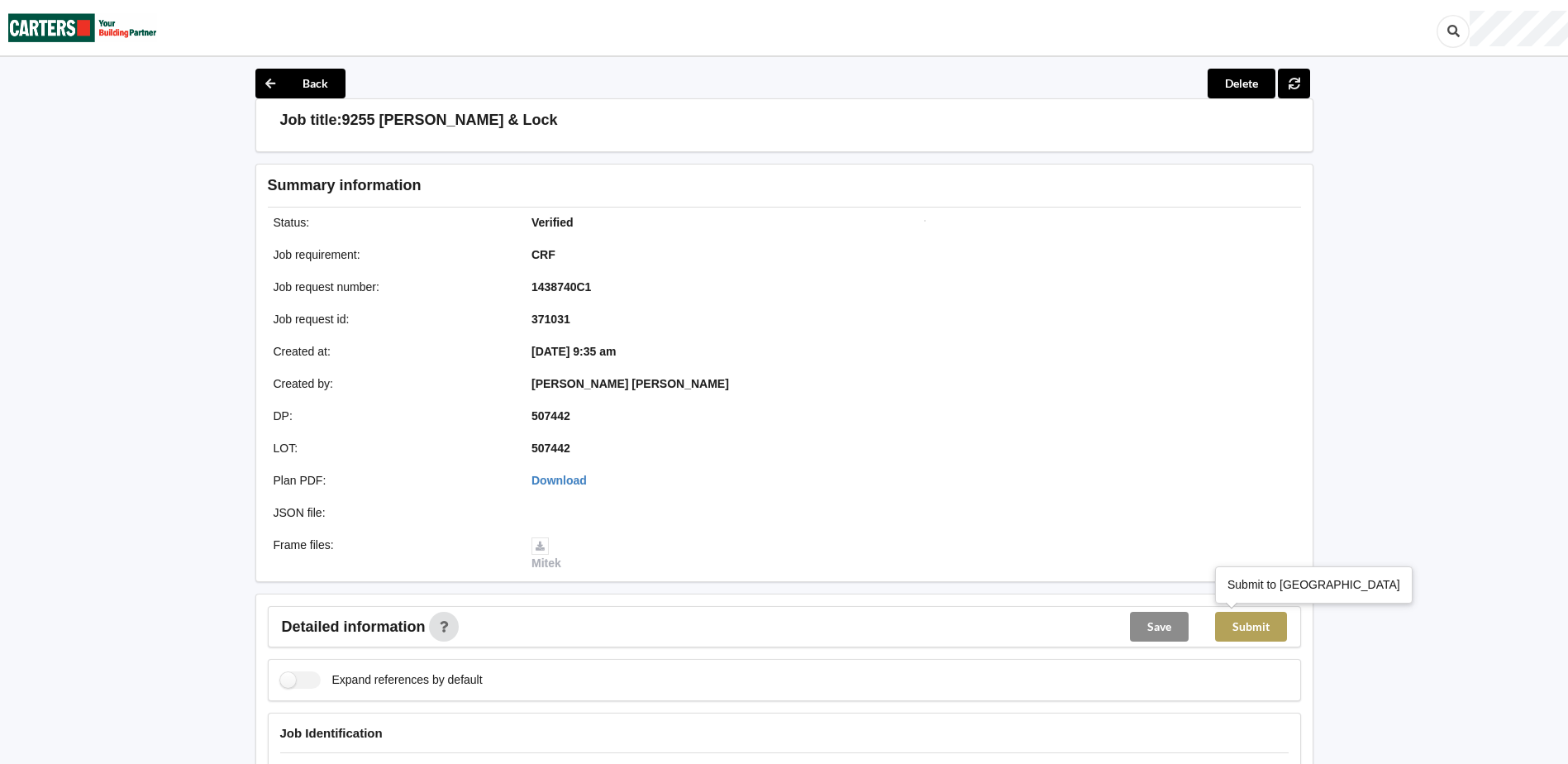
click at [1257, 625] on button "Submit" at bounding box center [1251, 626] width 72 height 29
